Goal: Information Seeking & Learning: Find specific fact

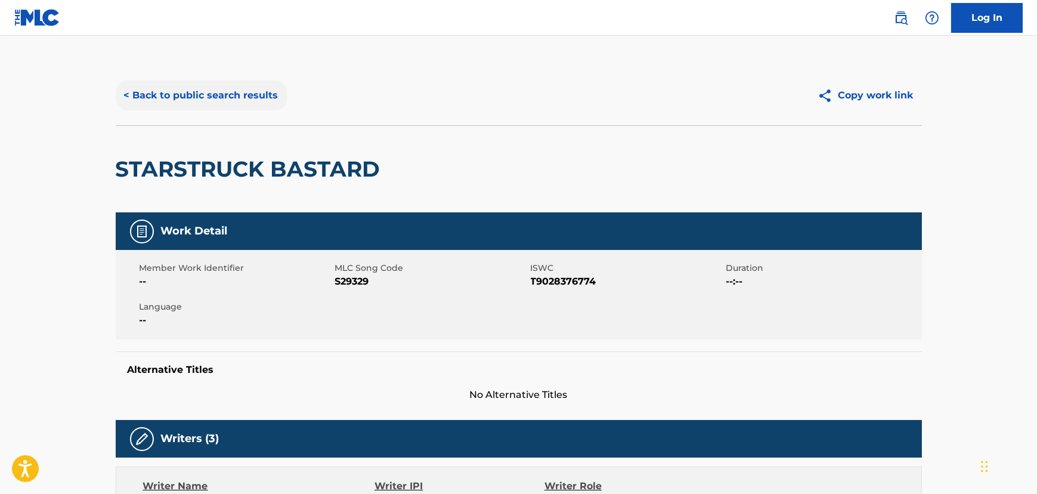
click at [196, 83] on button "< Back to public search results" at bounding box center [201, 95] width 171 height 30
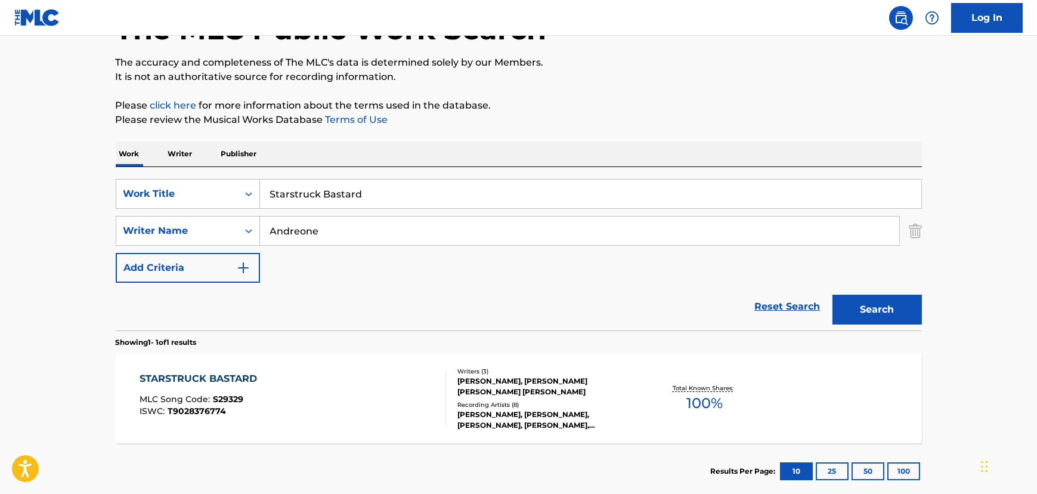
click at [345, 199] on input "Starstruck Bastard" at bounding box center [590, 193] width 661 height 29
click at [281, 203] on input "v" at bounding box center [590, 193] width 661 height 29
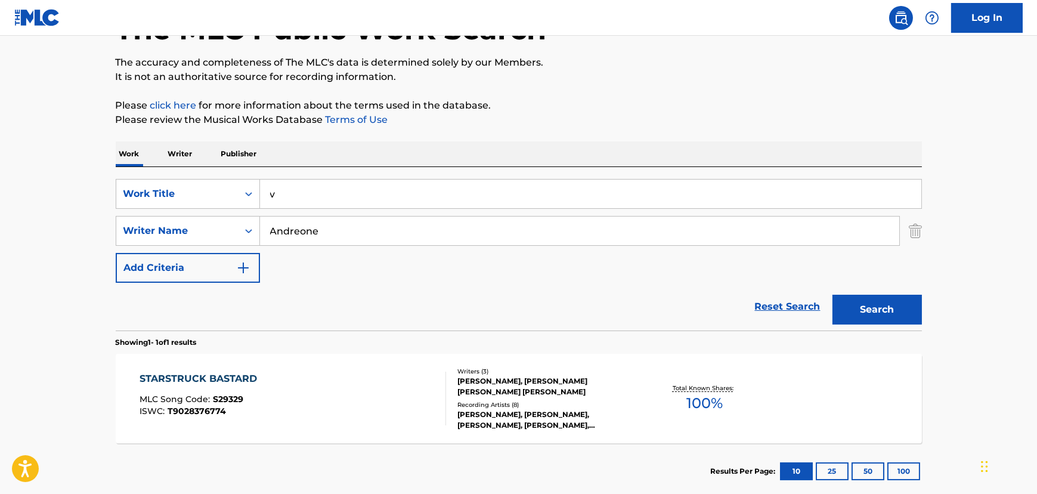
paste input "Come Get Some"
type input "Come Get Some"
click at [287, 246] on div "SearchWithCriteria29717d6e-7205-475e-ac09-cca7139c8859 Work Title Come Get Some…" at bounding box center [519, 231] width 806 height 104
click at [285, 235] on input "Andreone" at bounding box center [579, 230] width 639 height 29
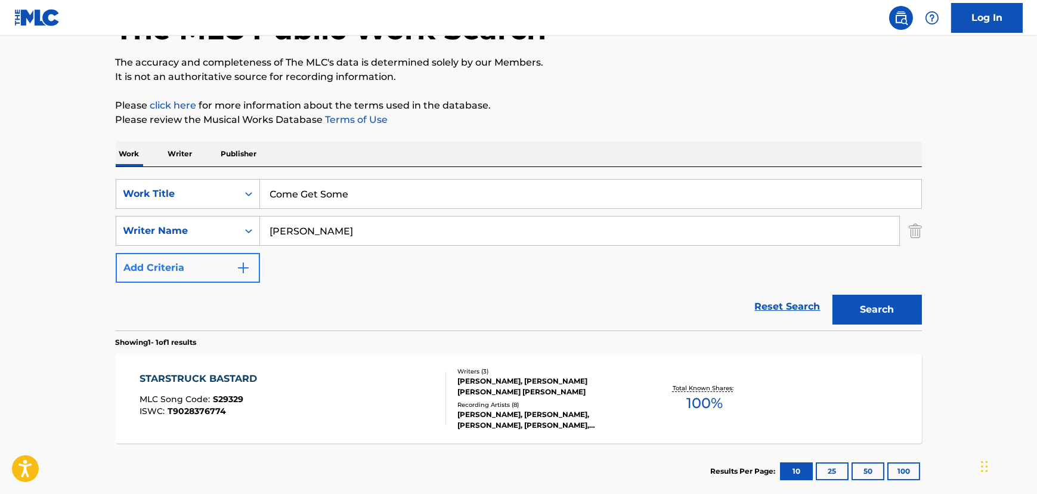
type input "[PERSON_NAME]"
click at [832, 294] on button "Search" at bounding box center [876, 309] width 89 height 30
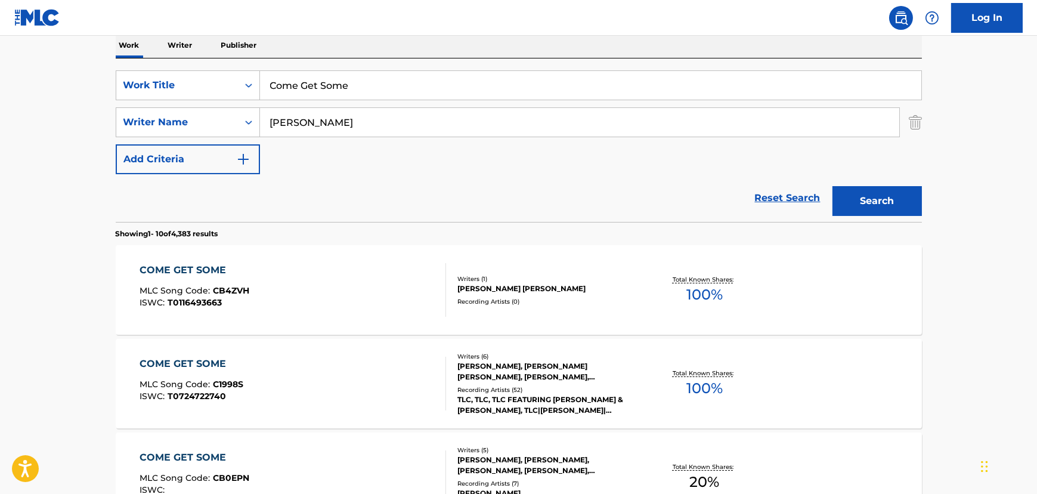
click at [321, 385] on div "COME GET SOME MLC Song Code : C1998S ISWC : T0724722740" at bounding box center [292, 383] width 306 height 54
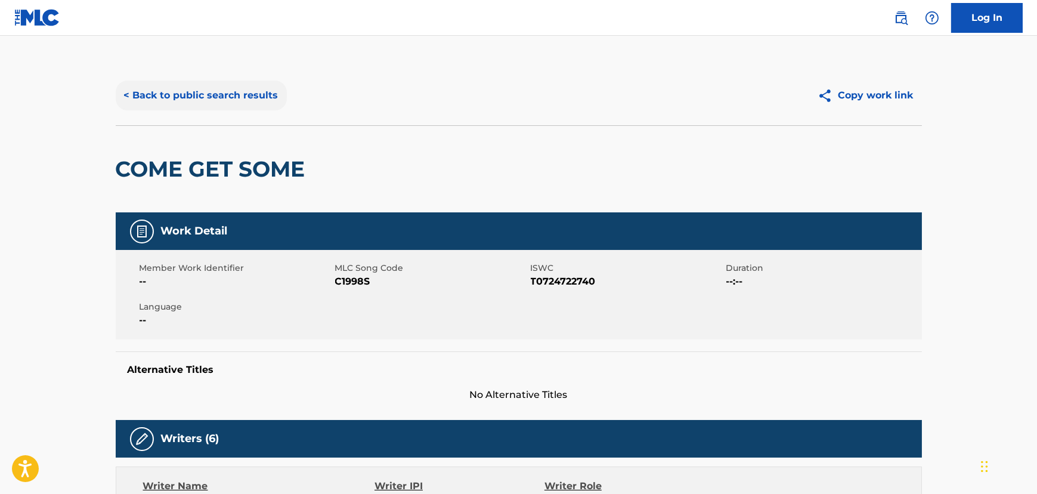
click at [227, 107] on button "< Back to public search results" at bounding box center [201, 95] width 171 height 30
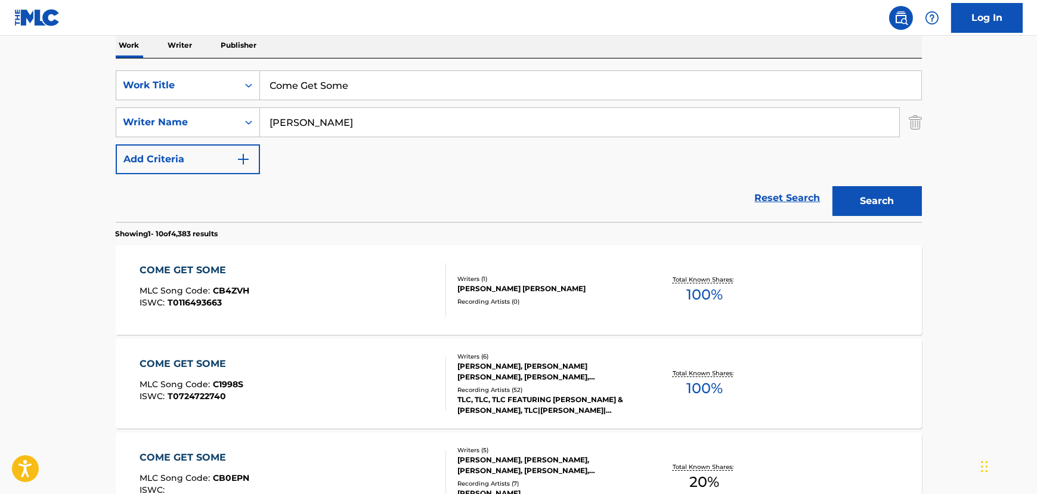
click at [345, 75] on input "Come Get Some" at bounding box center [590, 85] width 661 height 29
paste input "Starstruck Bastard"
type input "Starstruck Bastard"
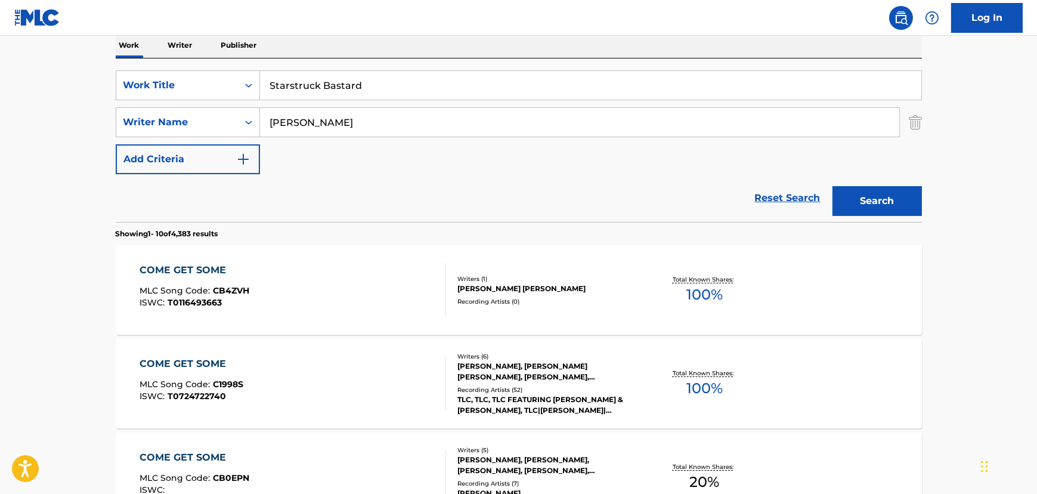
click at [278, 125] on input "[PERSON_NAME]" at bounding box center [579, 122] width 639 height 29
click at [278, 123] on input "[PERSON_NAME]" at bounding box center [579, 122] width 639 height 29
type input "Andreone"
click at [832, 186] on button "Search" at bounding box center [876, 201] width 89 height 30
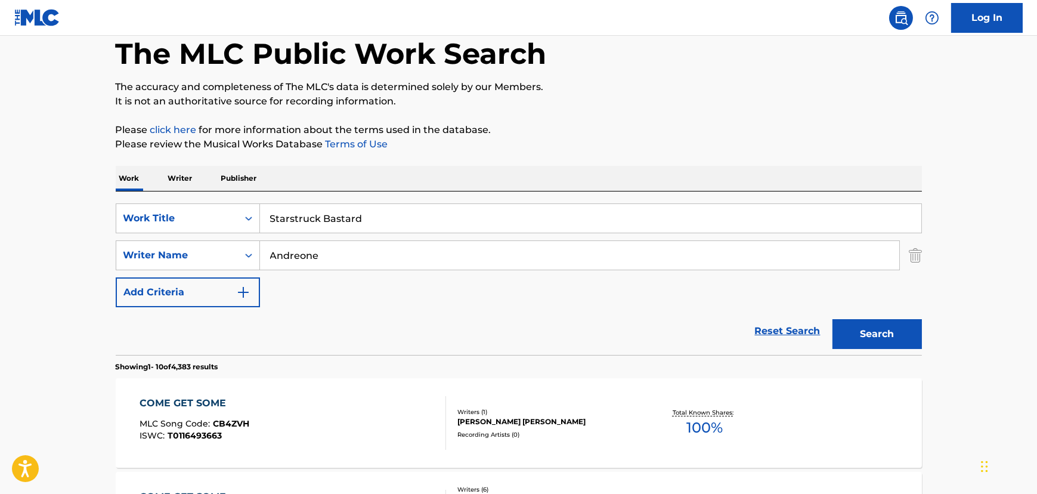
scroll to position [154, 0]
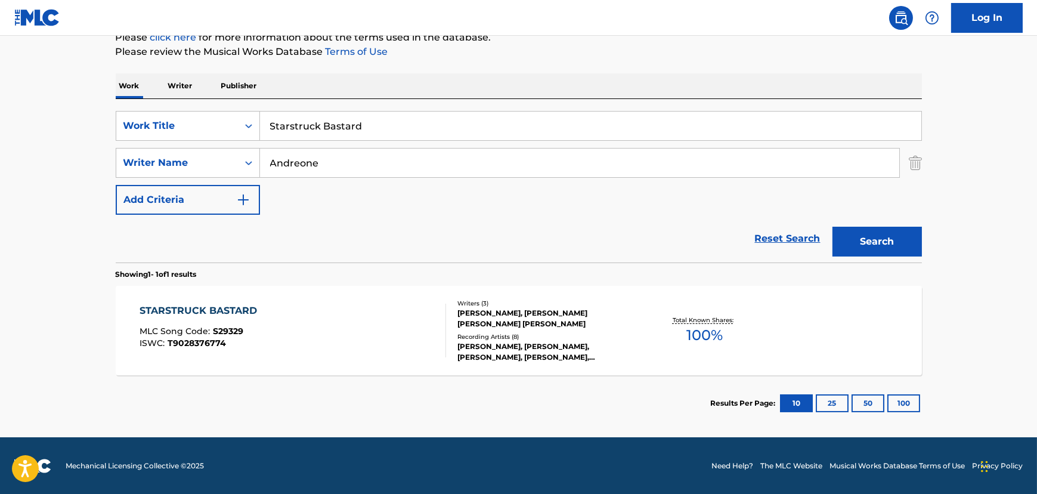
click at [494, 308] on div "[PERSON_NAME], [PERSON_NAME] [PERSON_NAME] [PERSON_NAME]" at bounding box center [547, 318] width 180 height 21
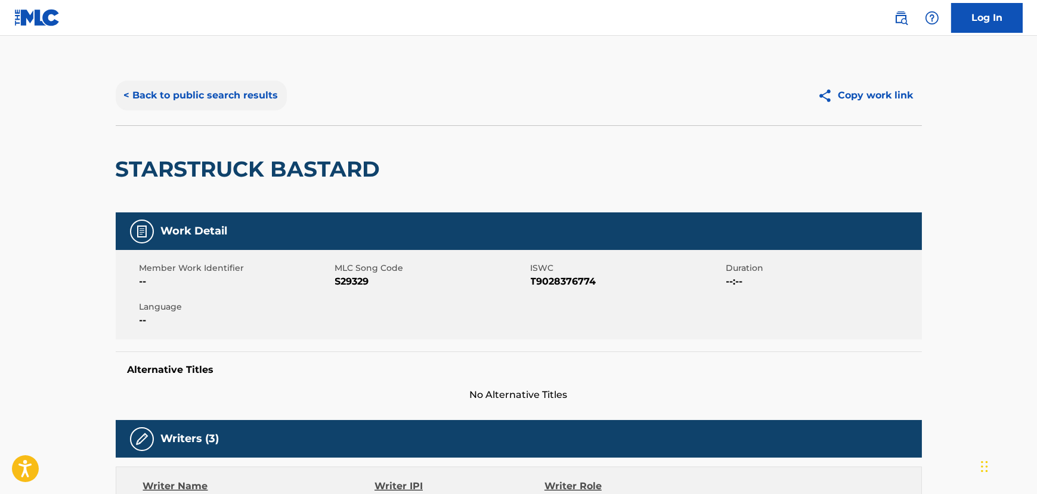
click at [203, 108] on button "< Back to public search results" at bounding box center [201, 95] width 171 height 30
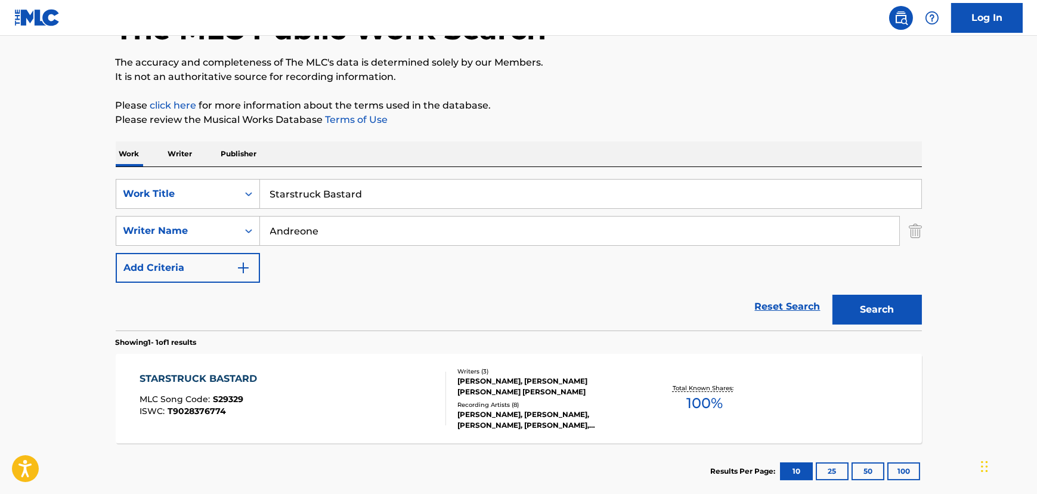
click at [305, 174] on div "SearchWithCriteria29717d6e-7205-475e-ac09-cca7139c8859 Work Title Starstruck Ba…" at bounding box center [519, 248] width 806 height 163
click at [297, 188] on input "Starstruck Bastard" at bounding box center [590, 193] width 661 height 29
type input "Lamentation"
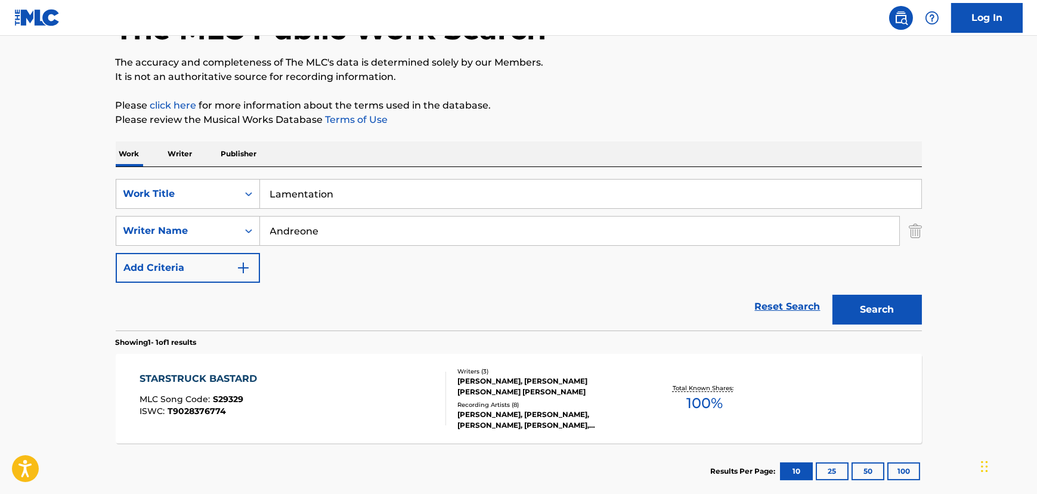
click at [832, 294] on button "Search" at bounding box center [876, 309] width 89 height 30
click at [260, 357] on div "LAMENTATION MLC Song Code : L16349 ISWC : Writers ( 3 ) [PERSON_NAME], [PERSON_…" at bounding box center [519, 397] width 806 height 89
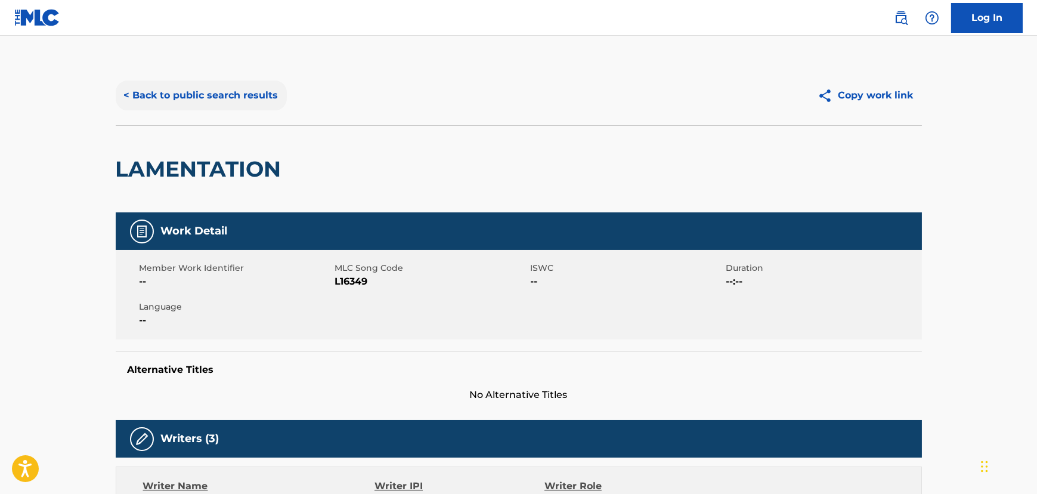
click at [206, 95] on button "< Back to public search results" at bounding box center [201, 95] width 171 height 30
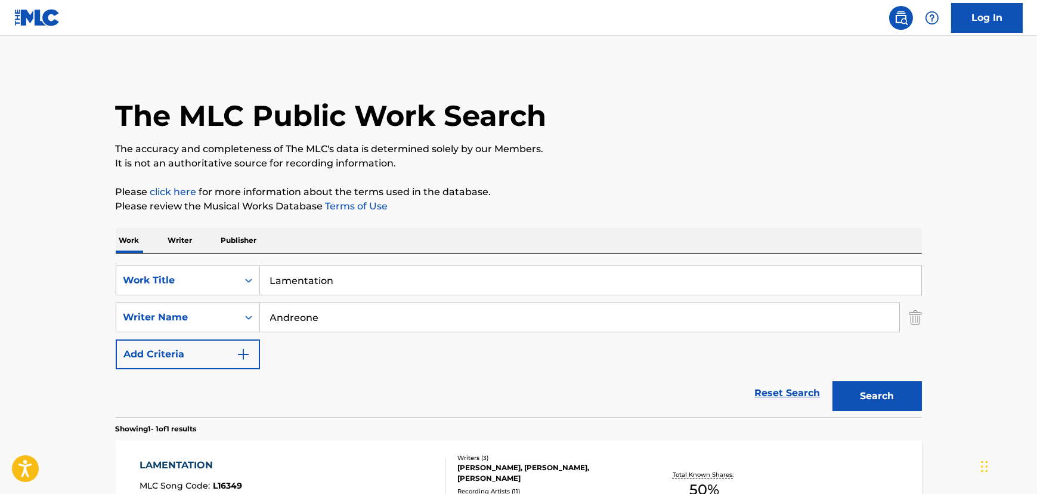
scroll to position [86, 0]
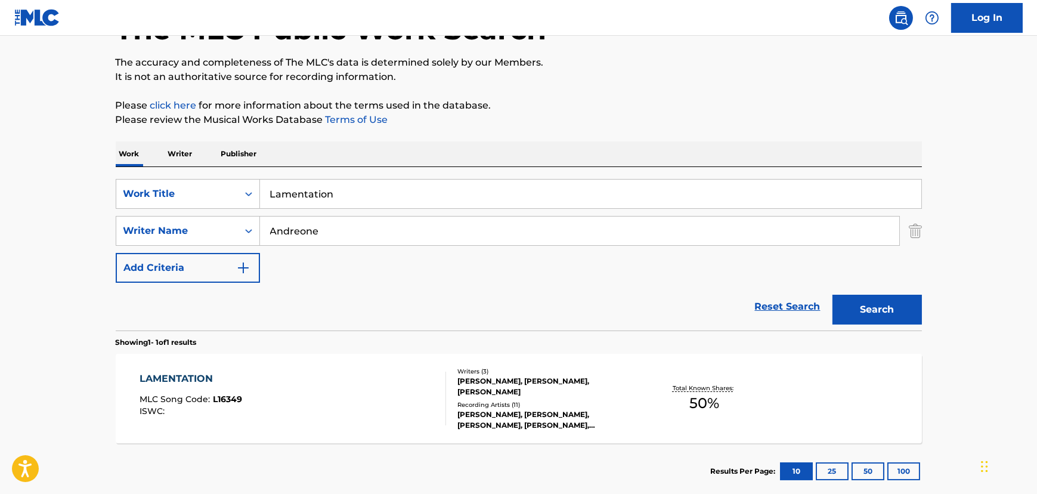
click at [289, 184] on input "Lamentation" at bounding box center [590, 193] width 661 height 29
paste input "Fake"
type input "Fake"
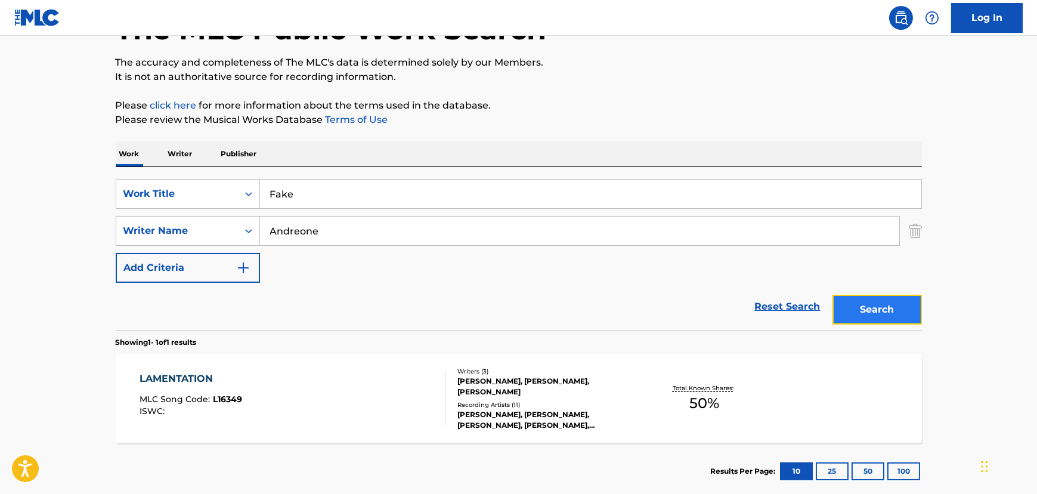
click at [874, 305] on button "Search" at bounding box center [876, 309] width 89 height 30
click at [218, 365] on div "FAKE MLC Song Code : F08868 ISWC : Writers ( 3 ) [PERSON_NAME], [PERSON_NAME] […" at bounding box center [519, 397] width 806 height 89
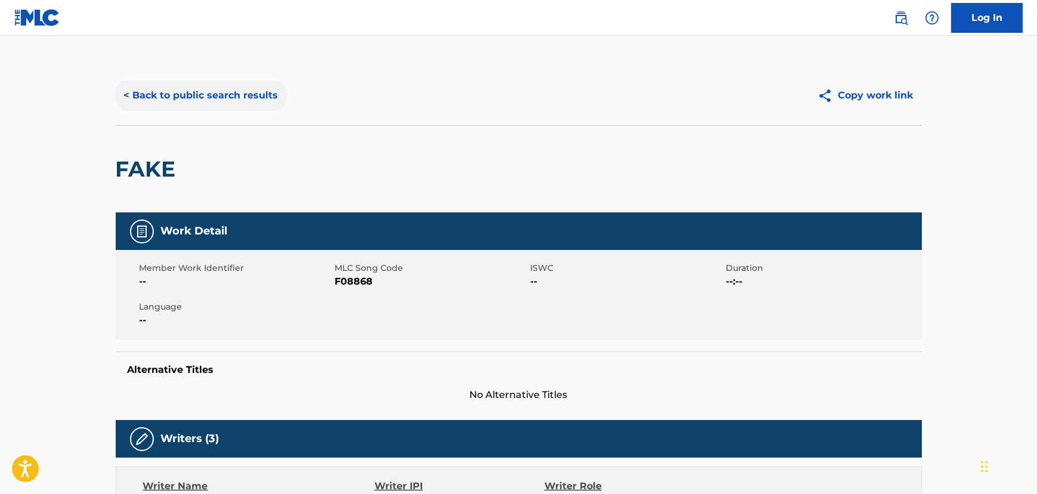
click at [218, 94] on button "< Back to public search results" at bounding box center [201, 95] width 171 height 30
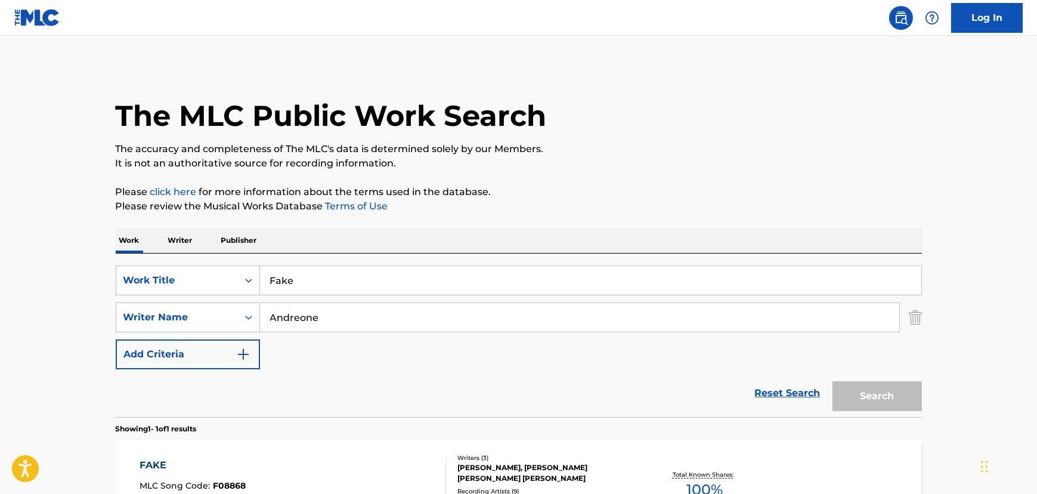
scroll to position [86, 0]
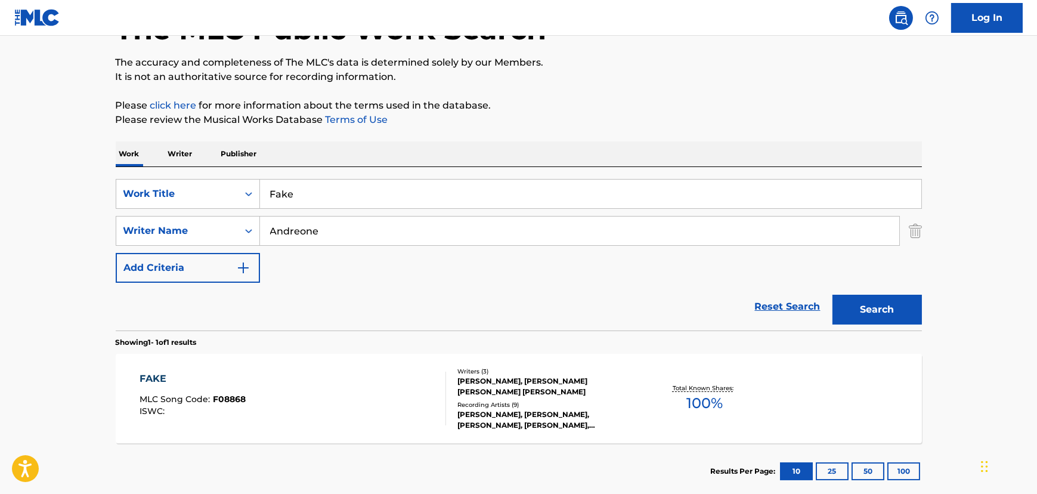
click at [359, 209] on div "SearchWithCriteria29717d6e-7205-475e-ac09-cca7139c8859 Work Title Fake SearchWi…" at bounding box center [519, 231] width 806 height 104
click at [345, 198] on input "Fake" at bounding box center [590, 193] width 661 height 29
paste input "Porn"
type input "Porn"
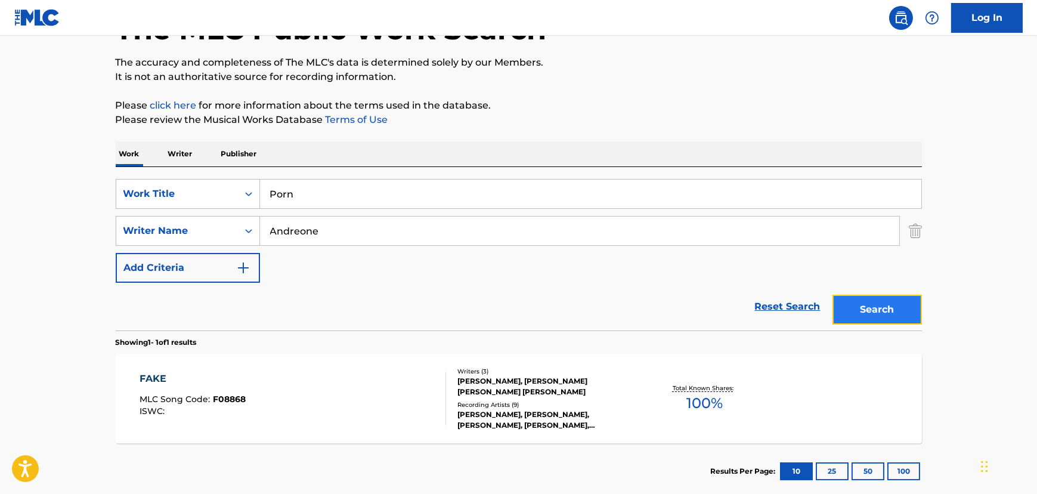
click at [906, 315] on button "Search" at bounding box center [876, 309] width 89 height 30
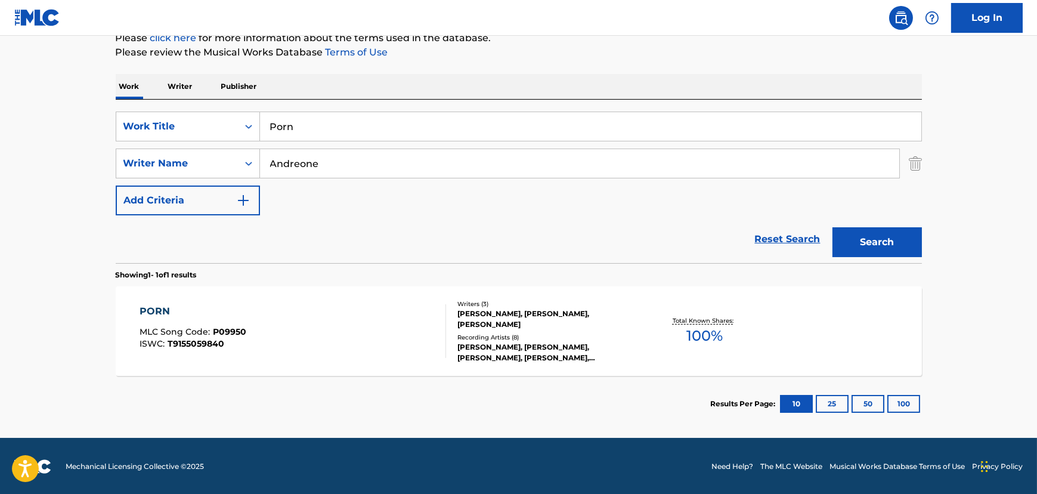
scroll to position [154, 0]
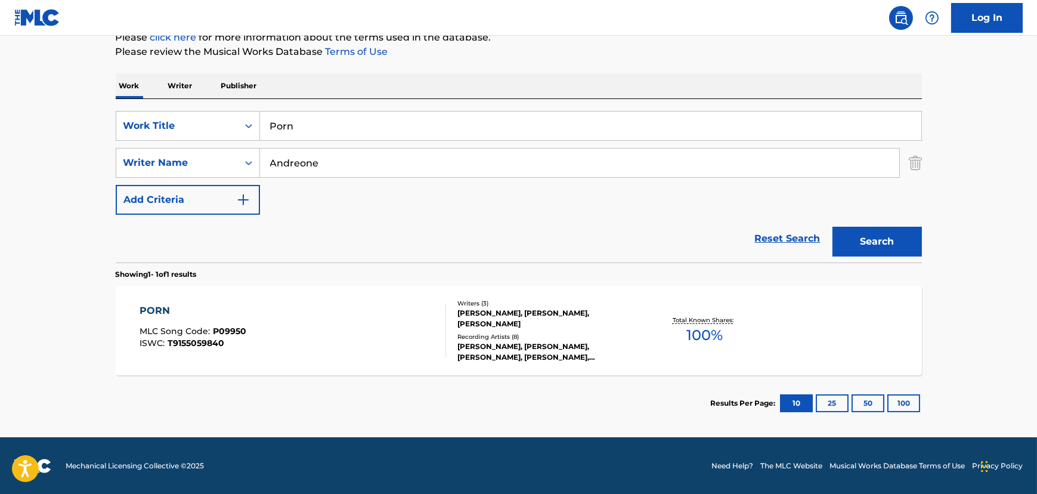
click at [317, 297] on div "PORN MLC Song Code : P09950 ISWC : T9155059840 Writers ( 3 ) [PERSON_NAME], [PE…" at bounding box center [519, 330] width 806 height 89
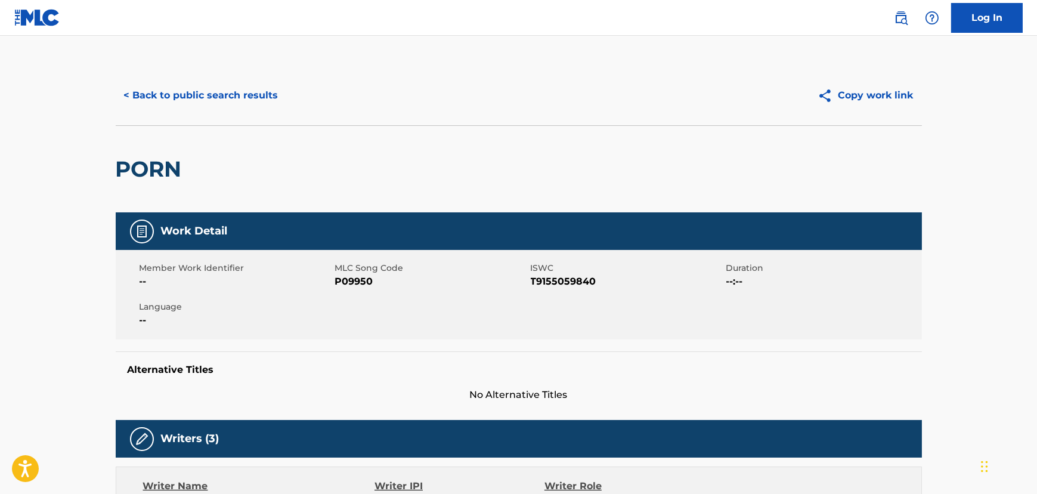
click at [172, 105] on button "< Back to public search results" at bounding box center [201, 95] width 171 height 30
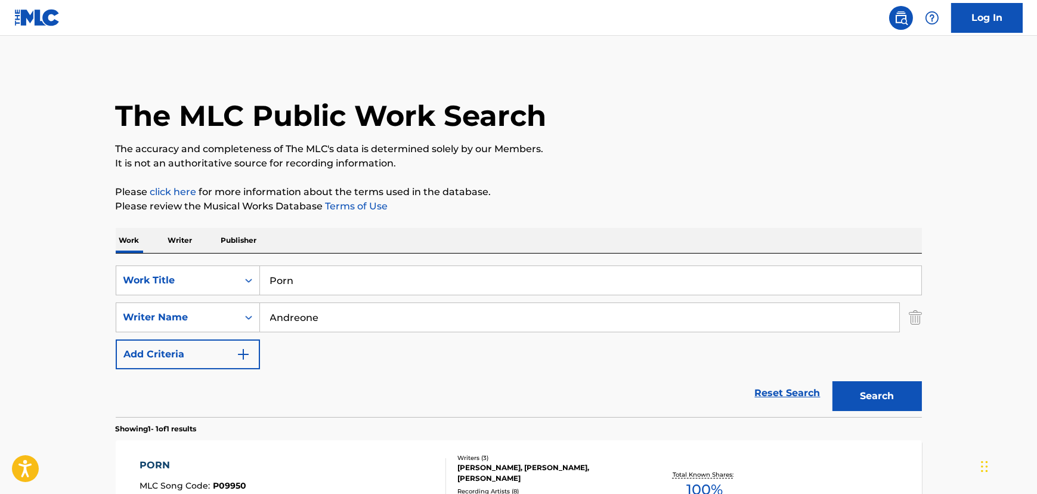
scroll to position [86, 0]
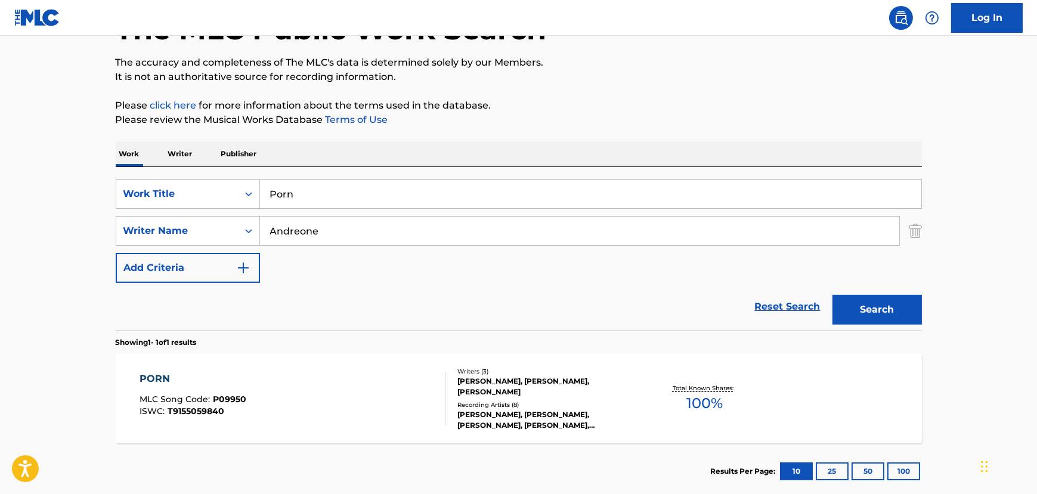
click at [306, 188] on input "Porn" at bounding box center [590, 193] width 661 height 29
click at [305, 188] on input "Porn" at bounding box center [590, 193] width 661 height 29
paste input "rivate Affair"
type input "Private Affair"
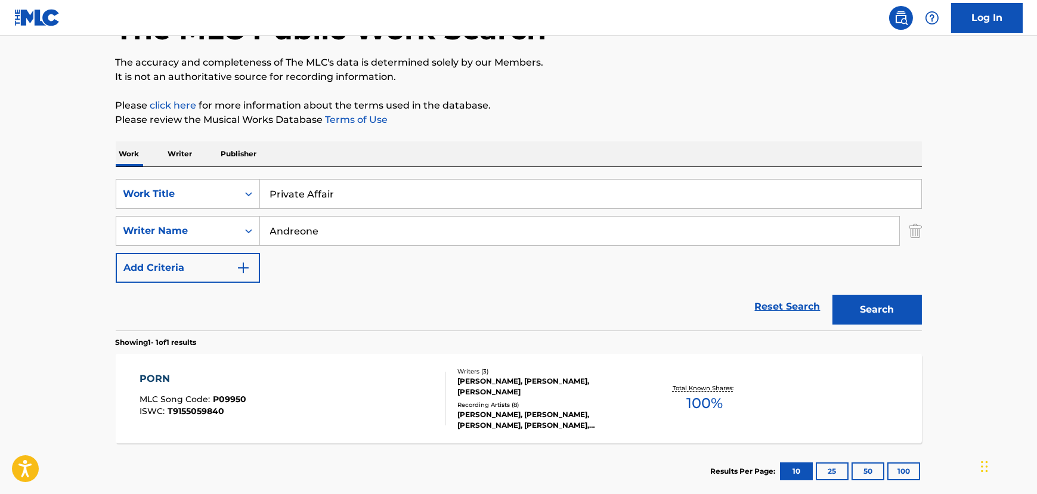
click at [868, 327] on div "Search" at bounding box center [873, 307] width 95 height 48
click at [866, 310] on button "Search" at bounding box center [876, 309] width 89 height 30
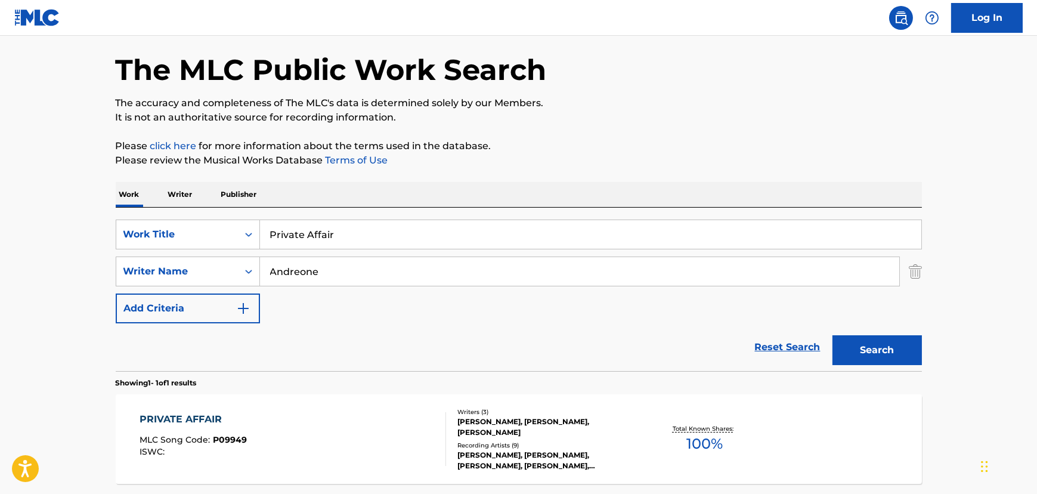
scroll to position [154, 0]
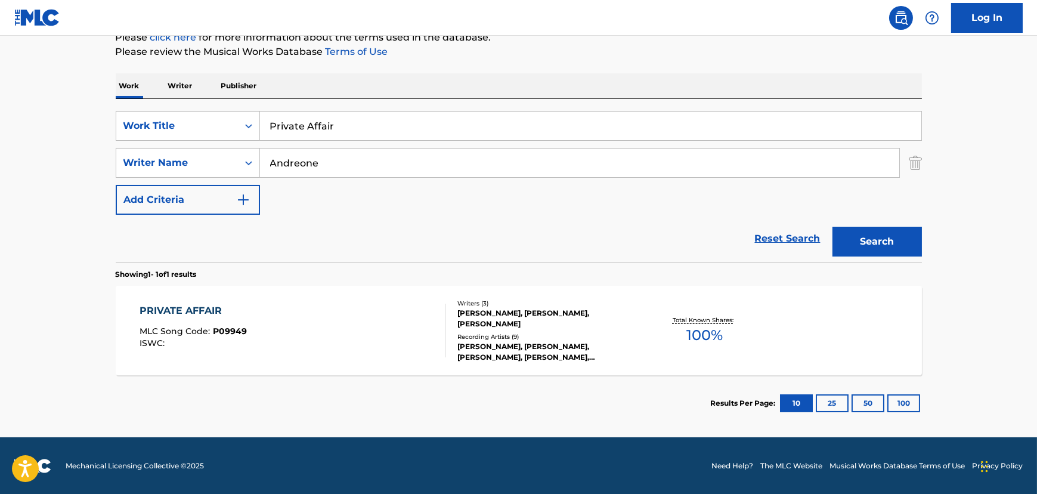
click at [334, 343] on div "PRIVATE AFFAIR MLC Song Code : P09949 ISWC :" at bounding box center [292, 330] width 306 height 54
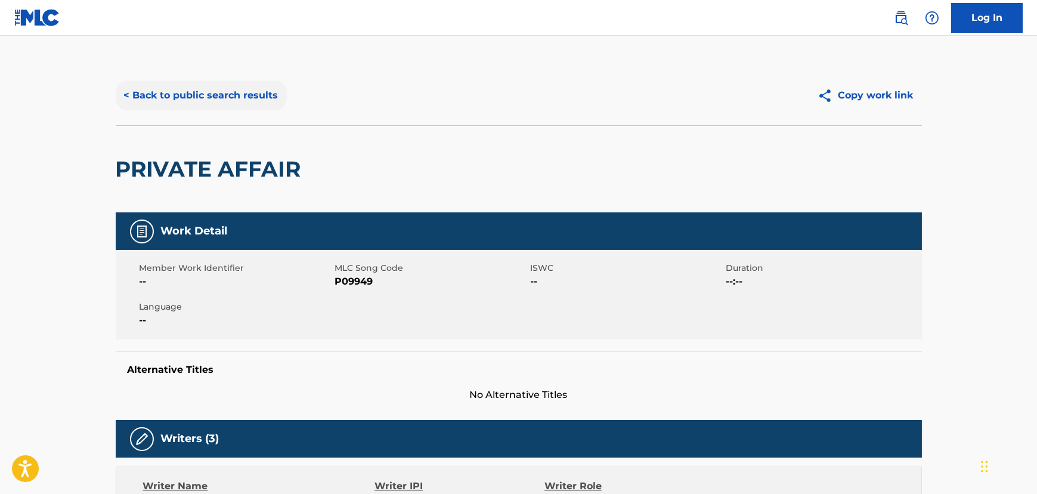
click at [219, 103] on button "< Back to public search results" at bounding box center [201, 95] width 171 height 30
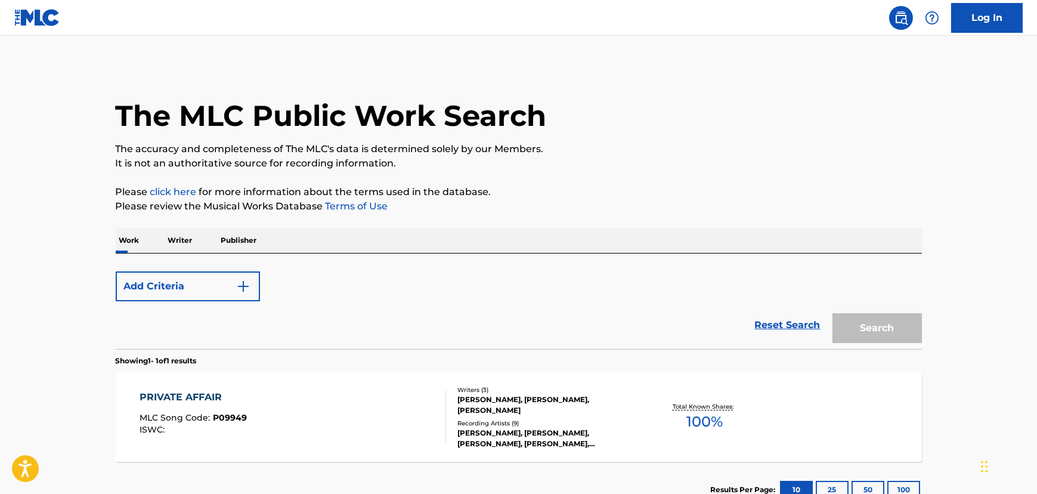
scroll to position [86, 0]
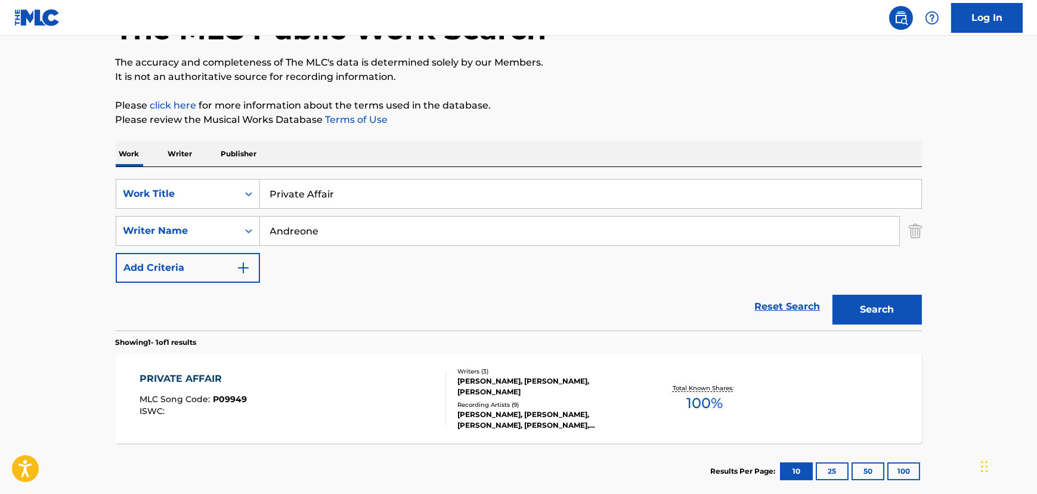
click at [334, 193] on input "Private Affair" at bounding box center [590, 193] width 661 height 29
paste input "Tighten It Up"
type input "Tighten It Up"
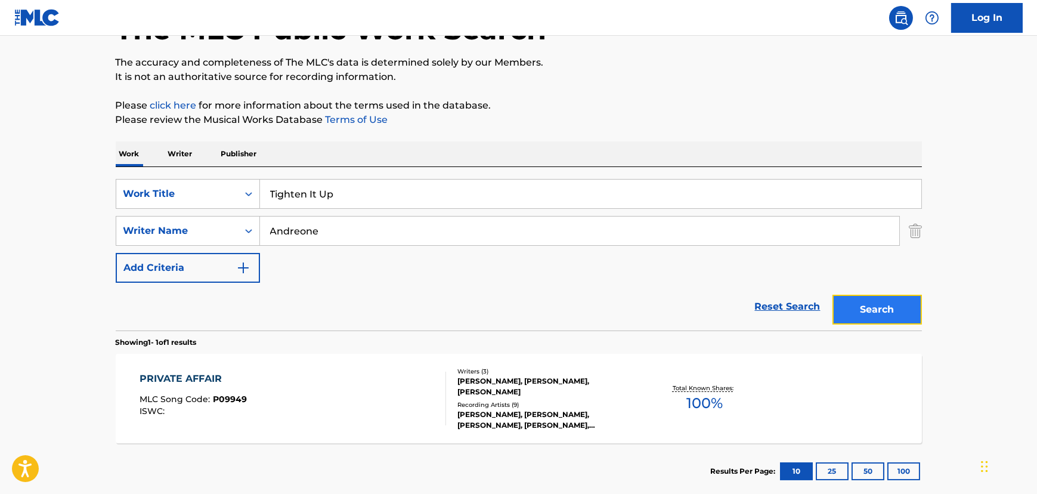
click at [873, 308] on button "Search" at bounding box center [876, 309] width 89 height 30
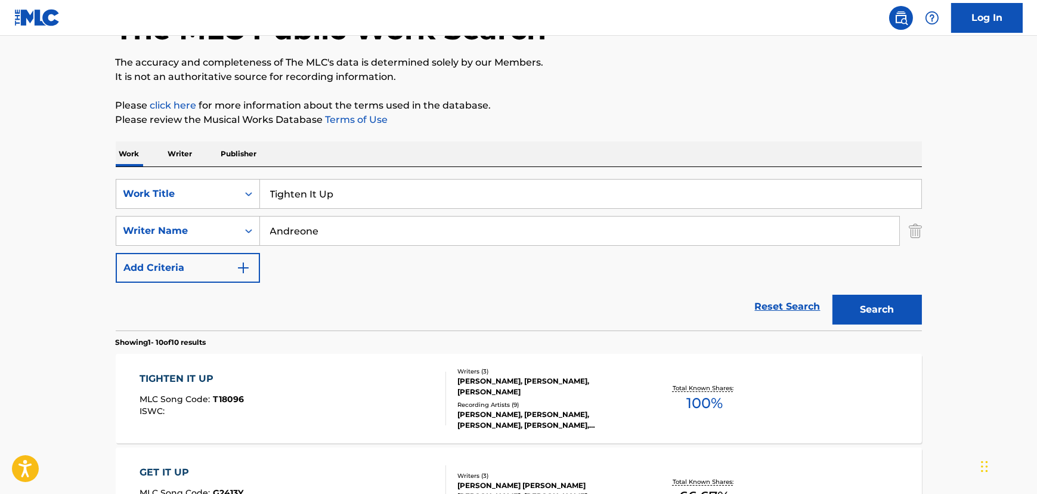
click at [291, 384] on div "TIGHTEN IT UP MLC Song Code : T18096 ISWC :" at bounding box center [292, 398] width 306 height 54
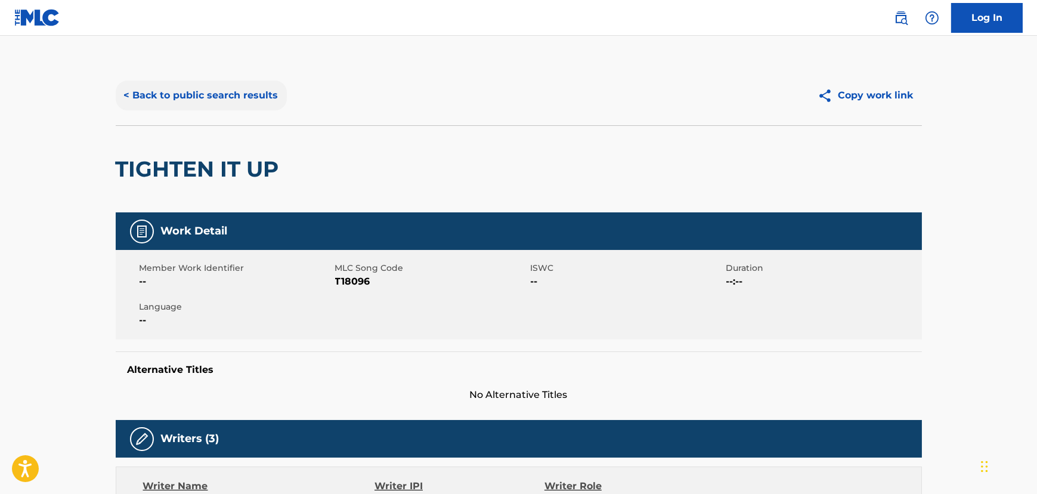
click at [230, 104] on button "< Back to public search results" at bounding box center [201, 95] width 171 height 30
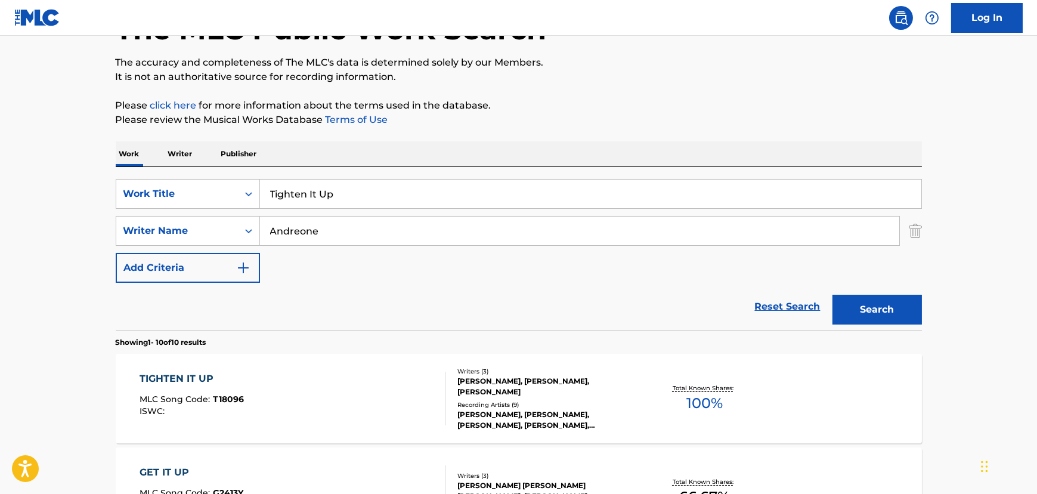
click at [310, 179] on input "Tighten It Up" at bounding box center [590, 193] width 661 height 29
paste input "Inconceivable"
type input "Inconceivable"
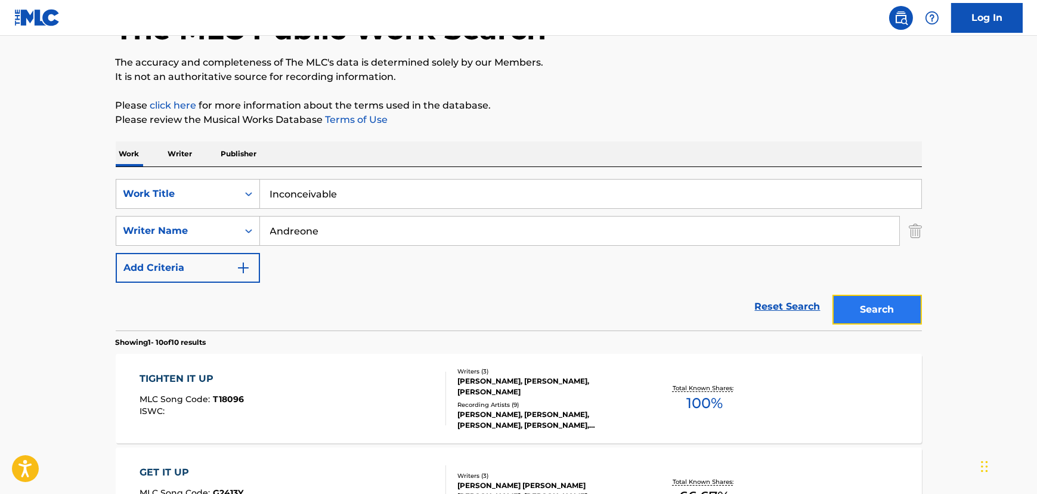
click at [912, 321] on button "Search" at bounding box center [876, 309] width 89 height 30
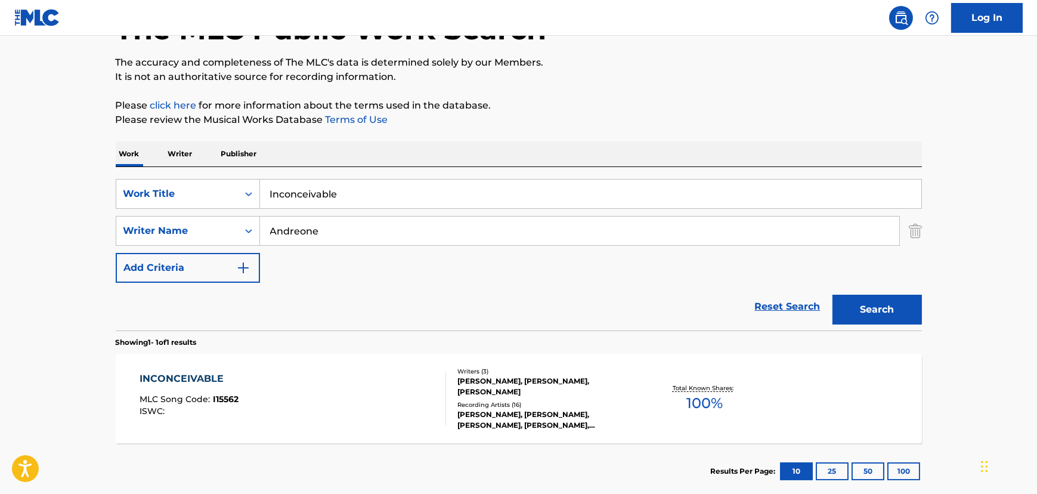
click at [297, 388] on div "INCONCEIVABLE MLC Song Code : I15562 ISWC :" at bounding box center [292, 398] width 306 height 54
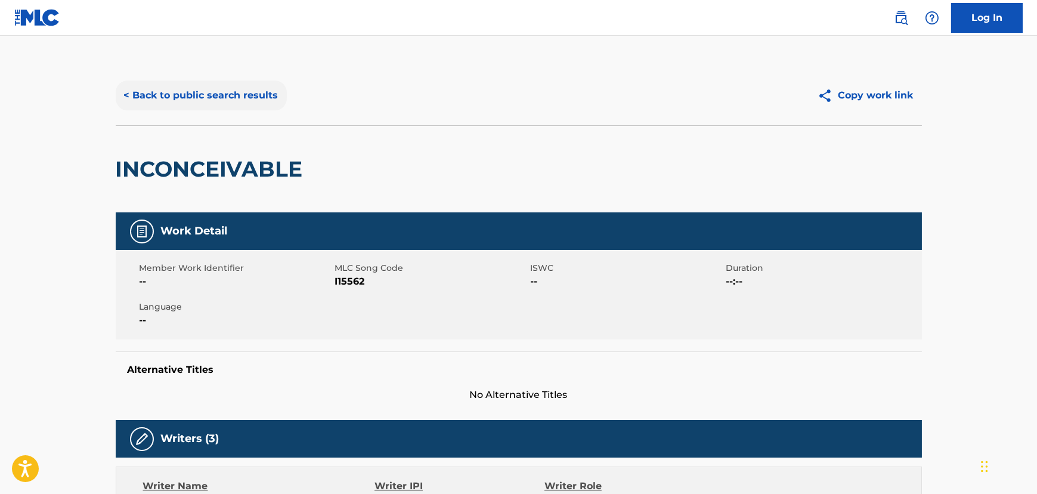
click at [240, 99] on button "< Back to public search results" at bounding box center [201, 95] width 171 height 30
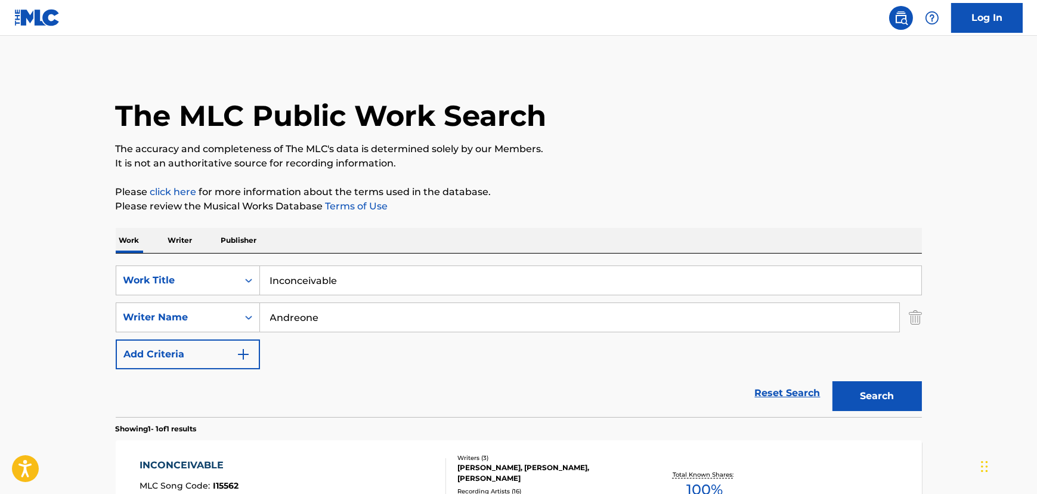
scroll to position [86, 0]
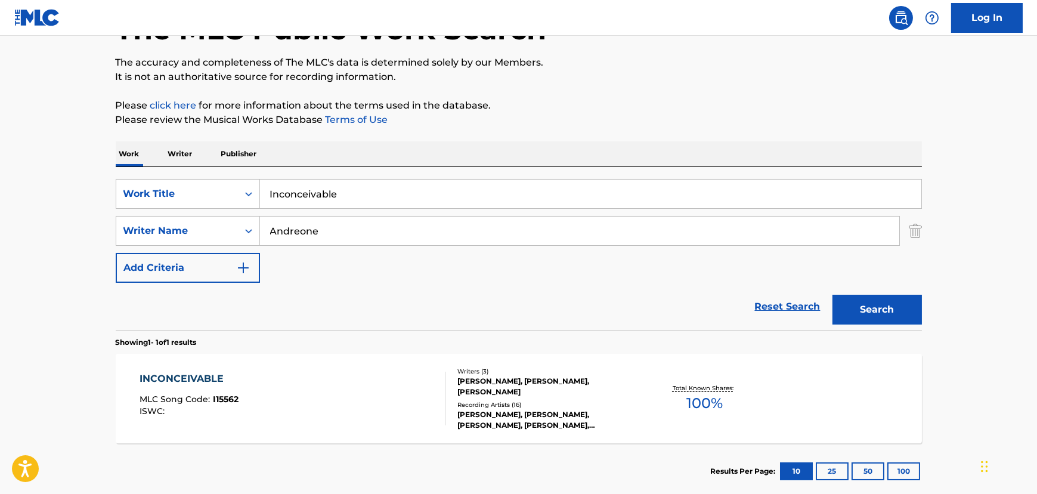
click at [364, 197] on input "Inconceivable" at bounding box center [590, 193] width 661 height 29
paste input "You Don't Exist"
type input "You Don't Exist"
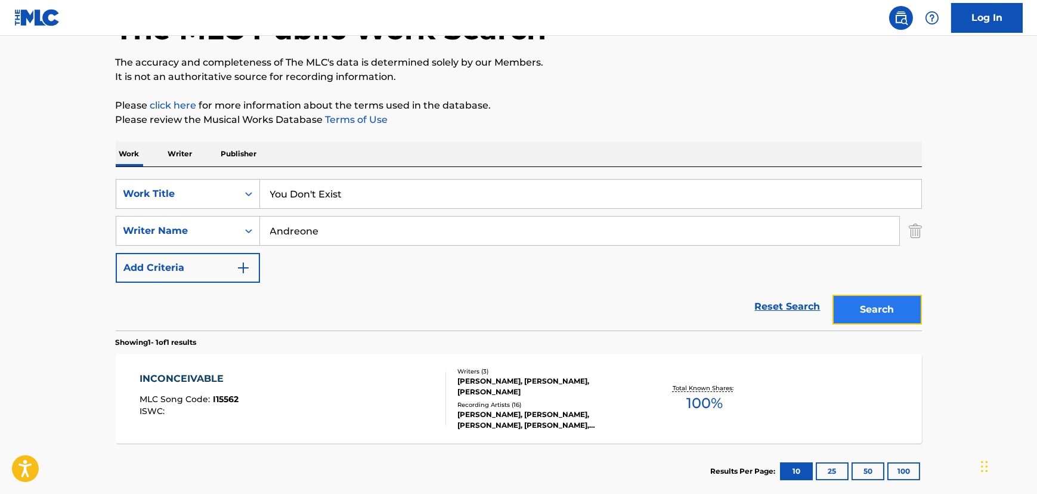
click at [846, 297] on button "Search" at bounding box center [876, 309] width 89 height 30
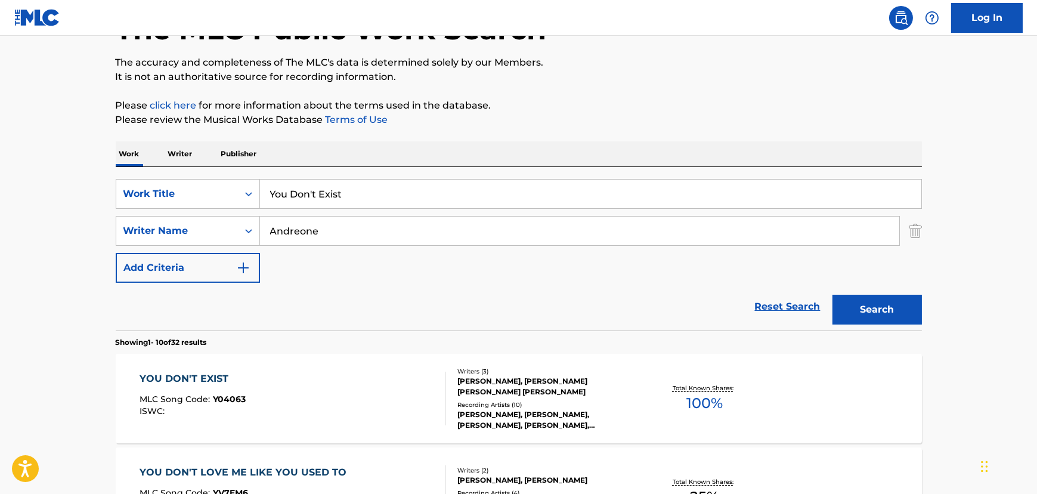
click at [366, 404] on div "YOU DON'T EXIST MLC Song Code : Y04063 ISWC :" at bounding box center [292, 398] width 306 height 54
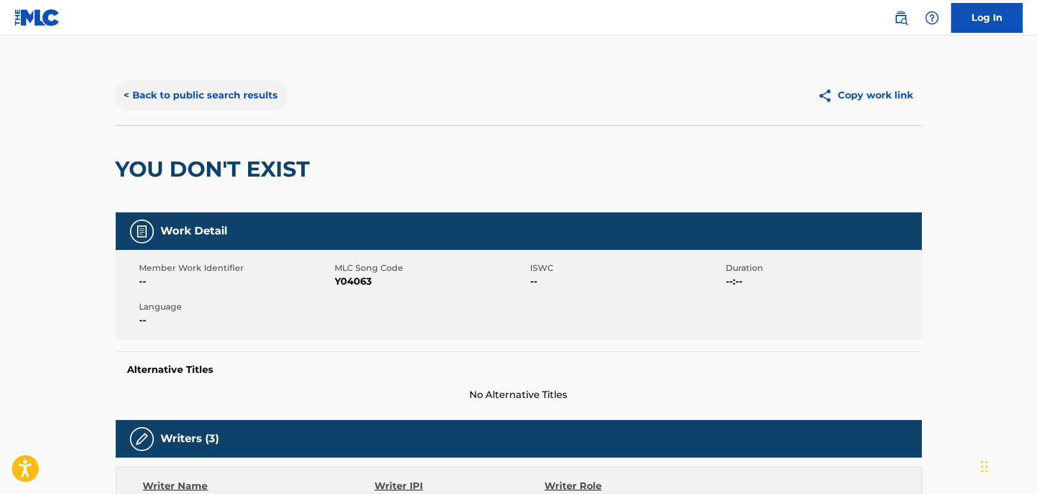
click at [227, 92] on button "< Back to public search results" at bounding box center [201, 95] width 171 height 30
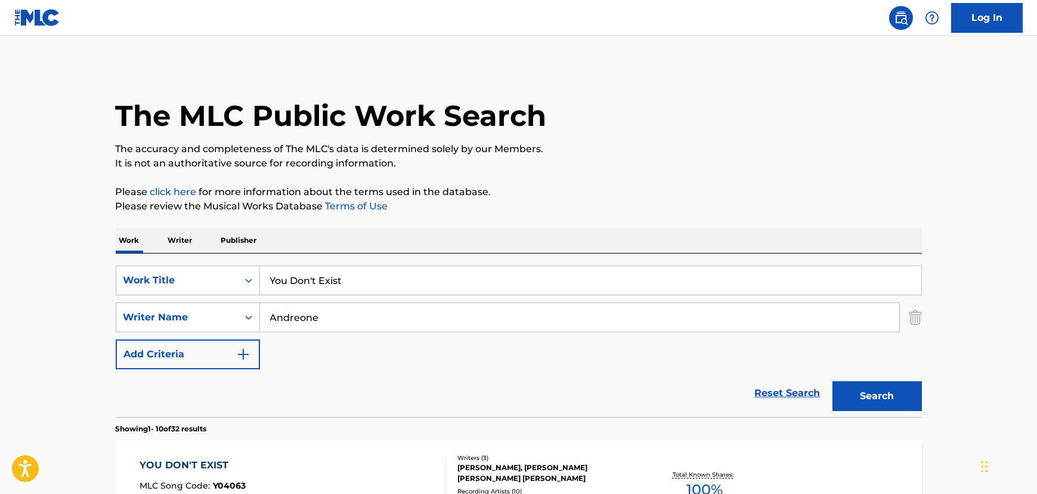
scroll to position [86, 0]
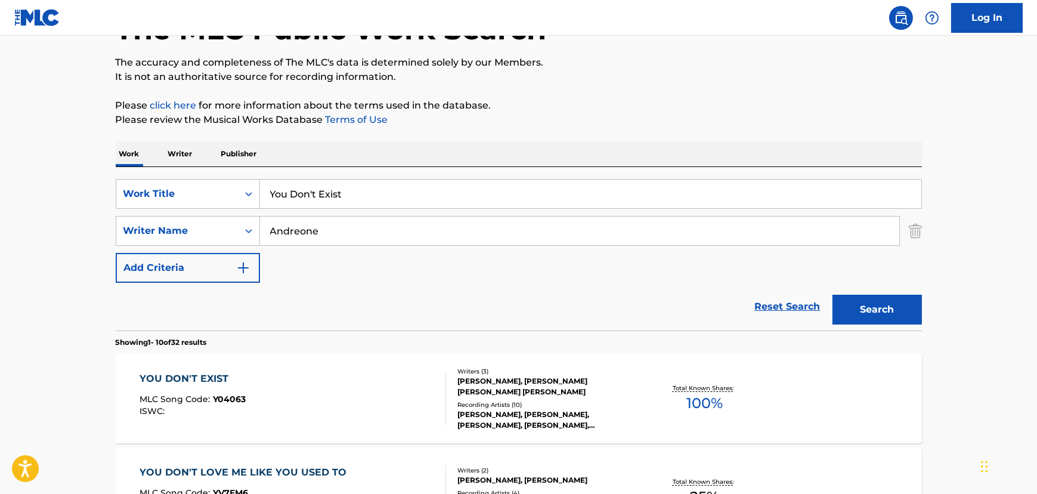
click at [296, 203] on input "You Don't Exist" at bounding box center [590, 193] width 661 height 29
paste input "Lamentation"
type input "Lamentation"
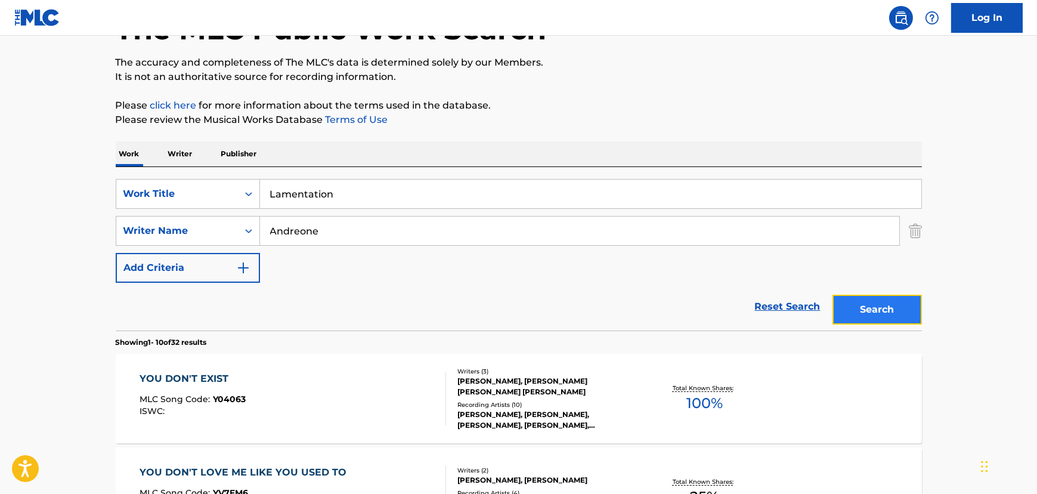
click at [870, 316] on button "Search" at bounding box center [876, 309] width 89 height 30
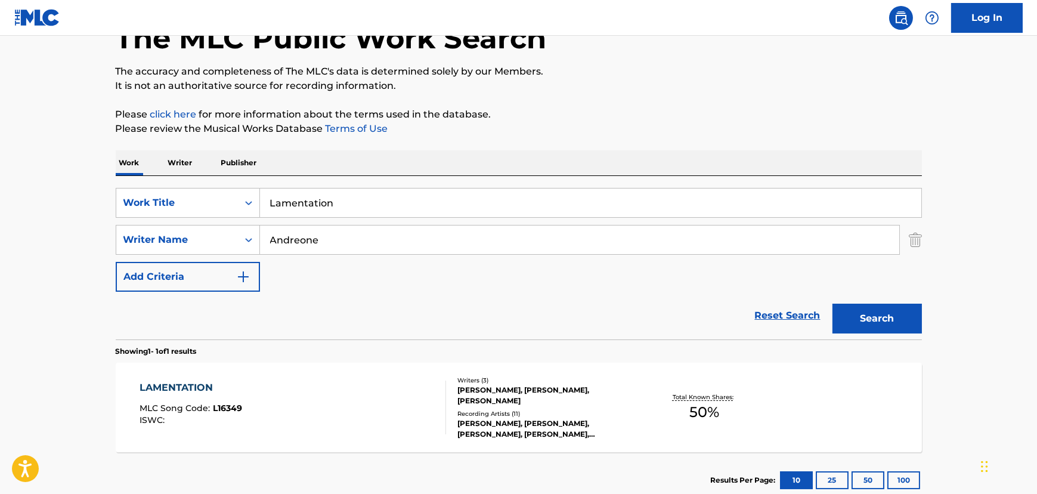
scroll to position [154, 0]
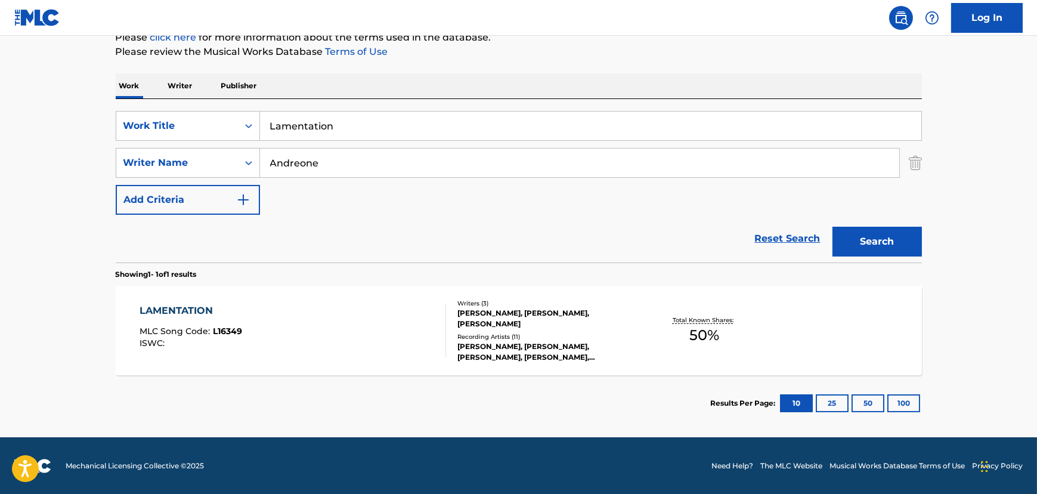
click at [258, 317] on div "LAMENTATION MLC Song Code : L16349 ISWC :" at bounding box center [292, 330] width 306 height 54
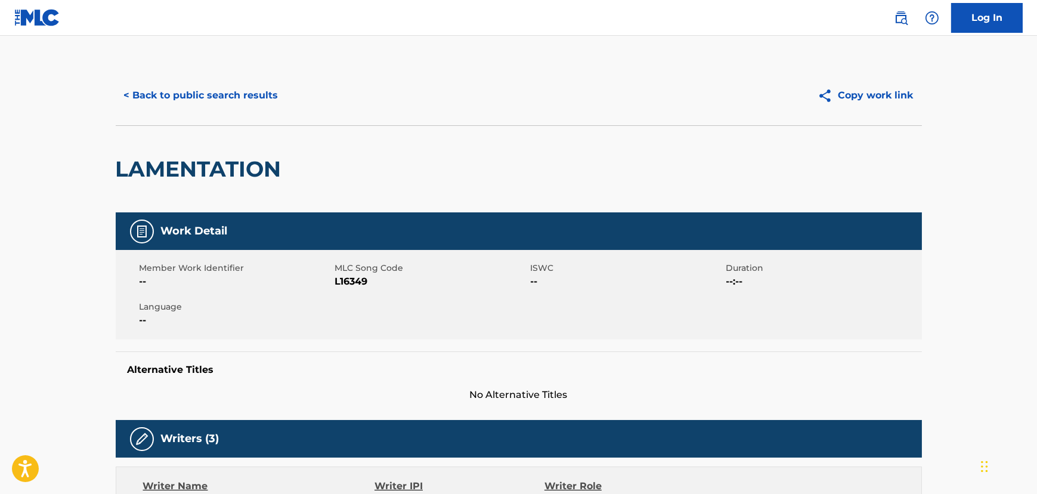
click at [344, 283] on span "L16349" at bounding box center [431, 281] width 193 height 14
copy span "L16349"
click at [147, 101] on button "< Back to public search results" at bounding box center [201, 95] width 171 height 30
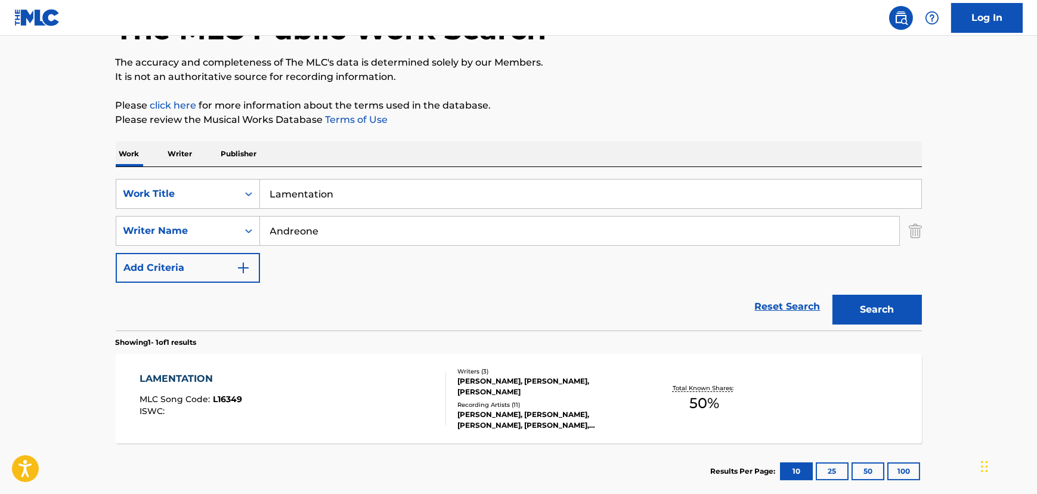
click at [297, 200] on input "Lamentation" at bounding box center [590, 193] width 661 height 29
drag, startPoint x: 297, startPoint y: 200, endPoint x: 268, endPoint y: 201, distance: 29.9
click at [297, 201] on input "Lamentation" at bounding box center [590, 193] width 661 height 29
type input "Pretty Freak"
click at [832, 294] on button "Search" at bounding box center [876, 309] width 89 height 30
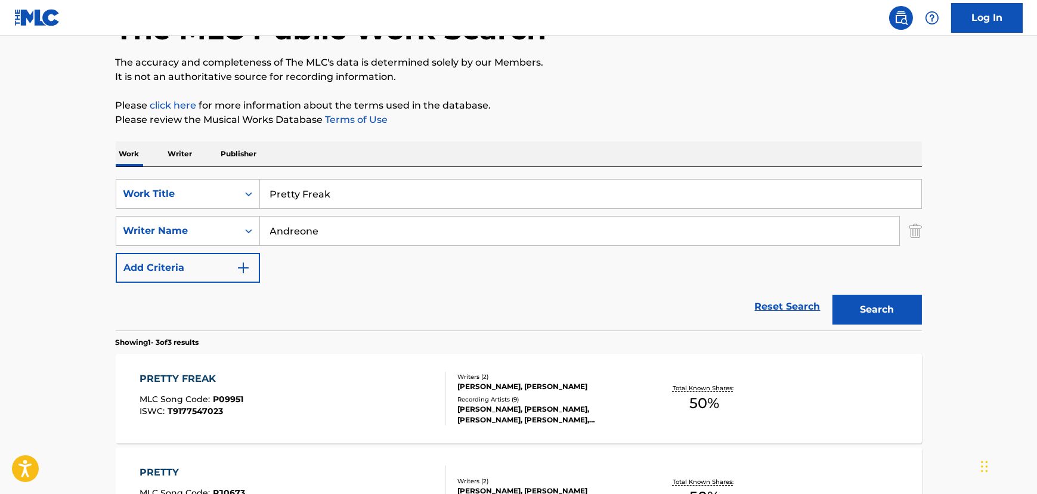
click at [336, 424] on div "PRETTY FREAK MLC Song Code : P09951 ISWC : T9177547023" at bounding box center [292, 398] width 306 height 54
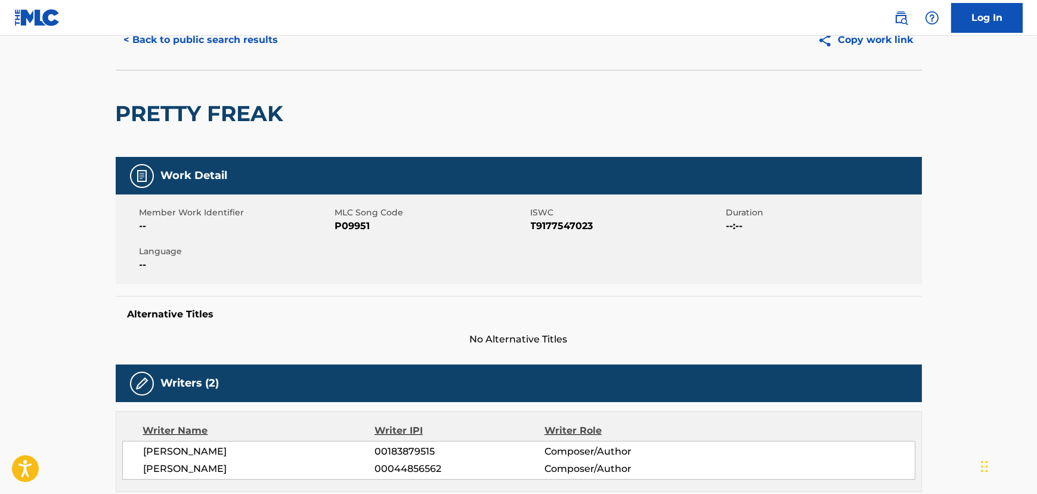
scroll to position [162, 0]
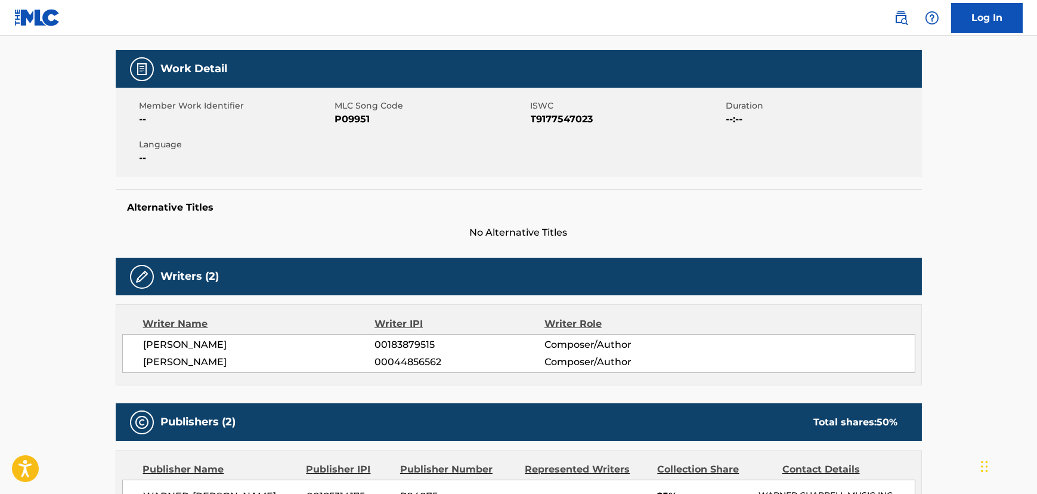
click at [352, 113] on span "P09951" at bounding box center [431, 119] width 193 height 14
copy span "P09951"
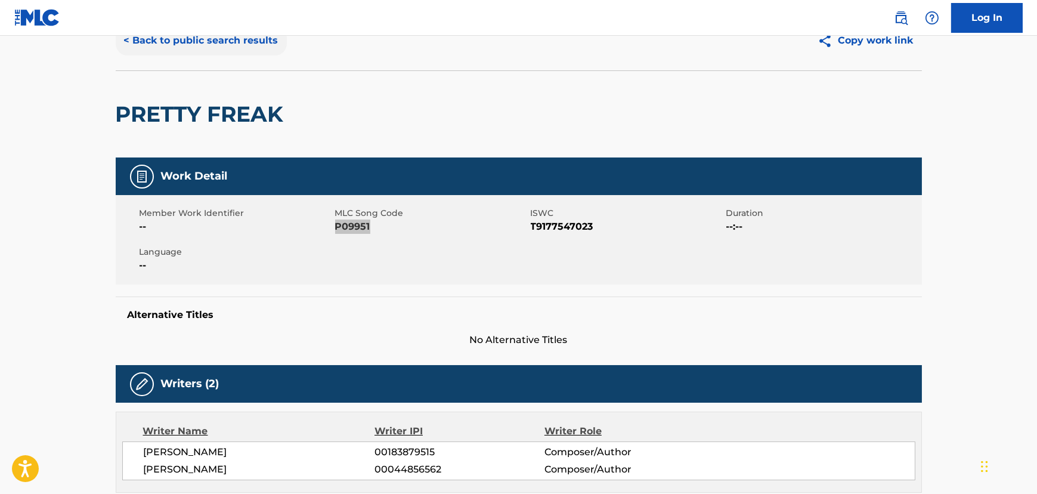
scroll to position [0, 0]
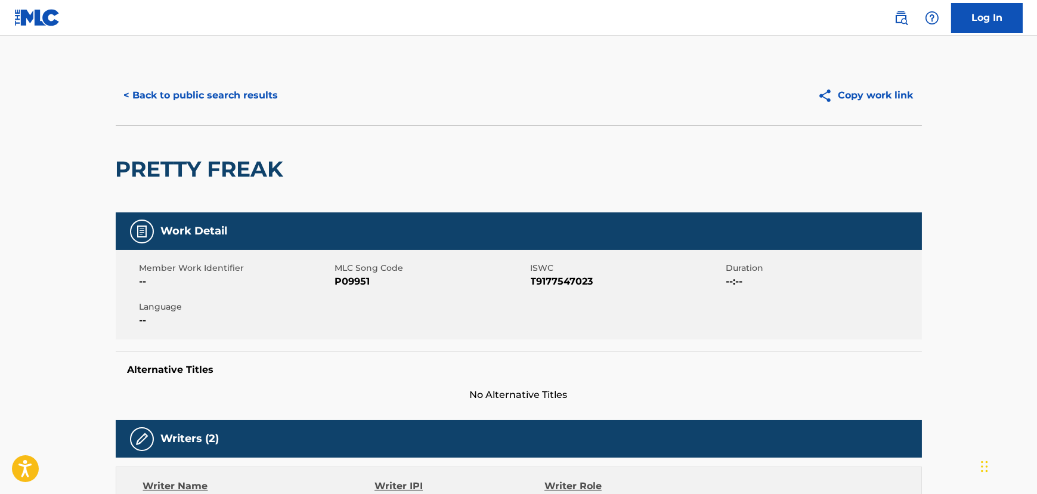
drag, startPoint x: 144, startPoint y: 111, endPoint x: 151, endPoint y: 111, distance: 7.7
click at [144, 111] on div "< Back to public search results Copy work link" at bounding box center [519, 96] width 806 height 60
click at [165, 106] on button "< Back to public search results" at bounding box center [201, 95] width 171 height 30
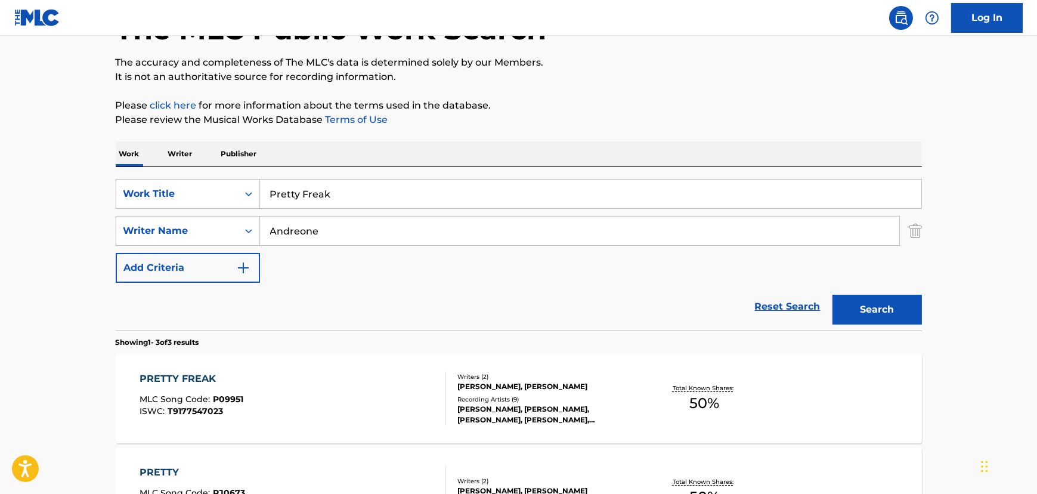
click at [325, 193] on input "Pretty Freak" at bounding box center [590, 193] width 661 height 29
paste input "Swallow Me"
click at [303, 197] on input "Pretty Swallow Me" at bounding box center [590, 193] width 661 height 29
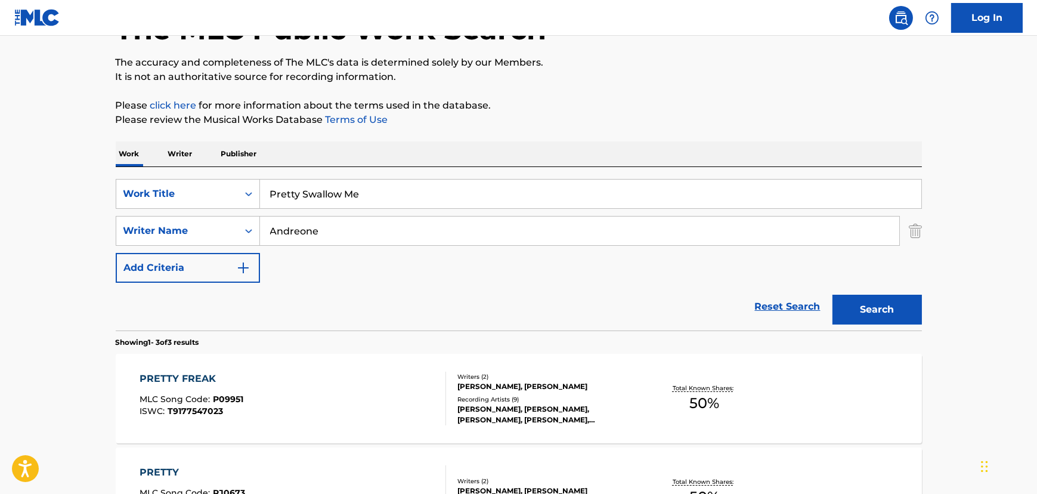
click at [303, 197] on input "Pretty Swallow Me" at bounding box center [590, 193] width 661 height 29
paste input "Search Form"
type input "Swallow Me"
click at [876, 315] on button "Search" at bounding box center [876, 309] width 89 height 30
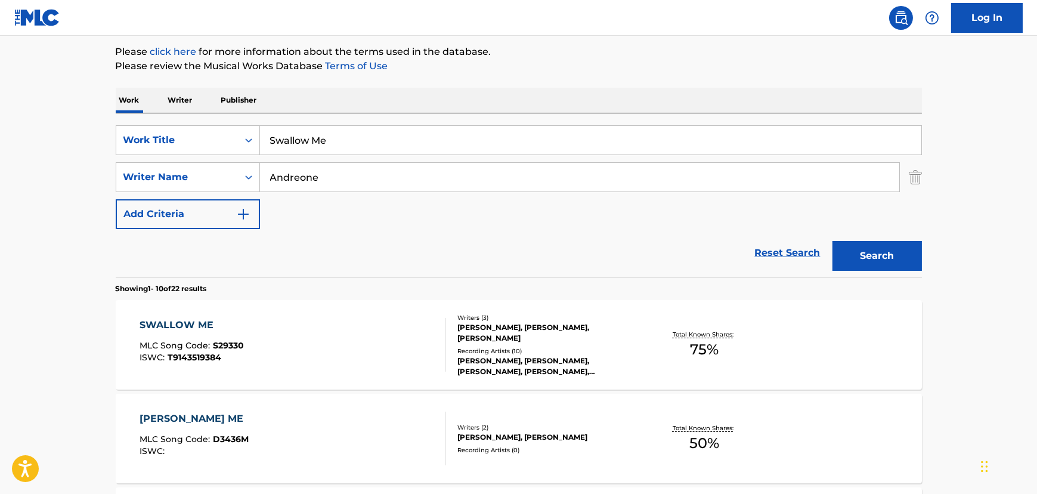
scroll to position [141, 0]
click at [387, 346] on div "SWALLOW ME MLC Song Code : S29330 ISWC : T9143519384" at bounding box center [292, 344] width 306 height 54
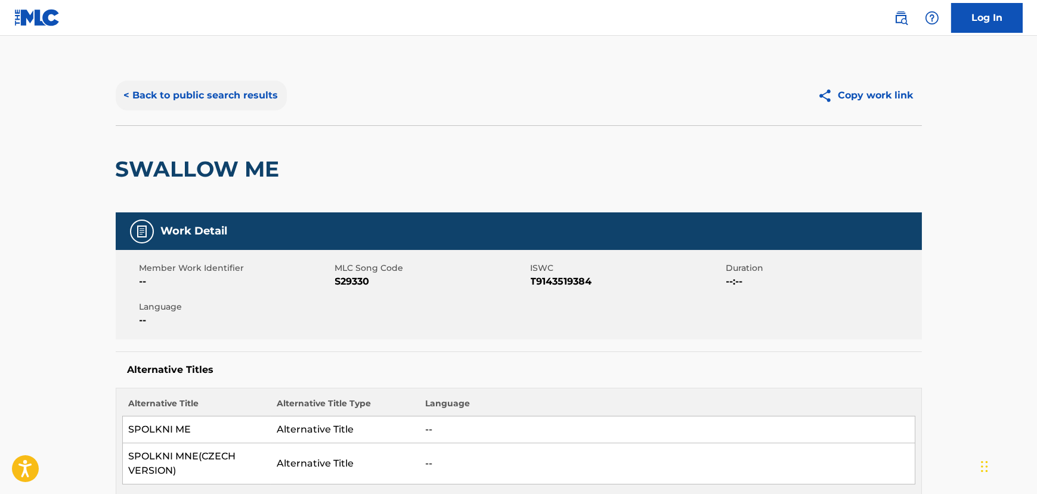
click at [185, 97] on button "< Back to public search results" at bounding box center [201, 95] width 171 height 30
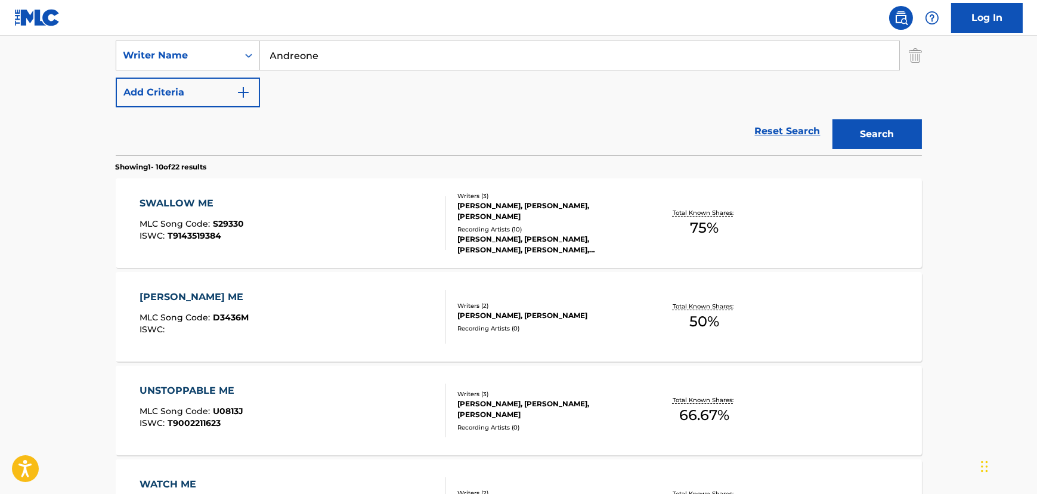
scroll to position [86, 0]
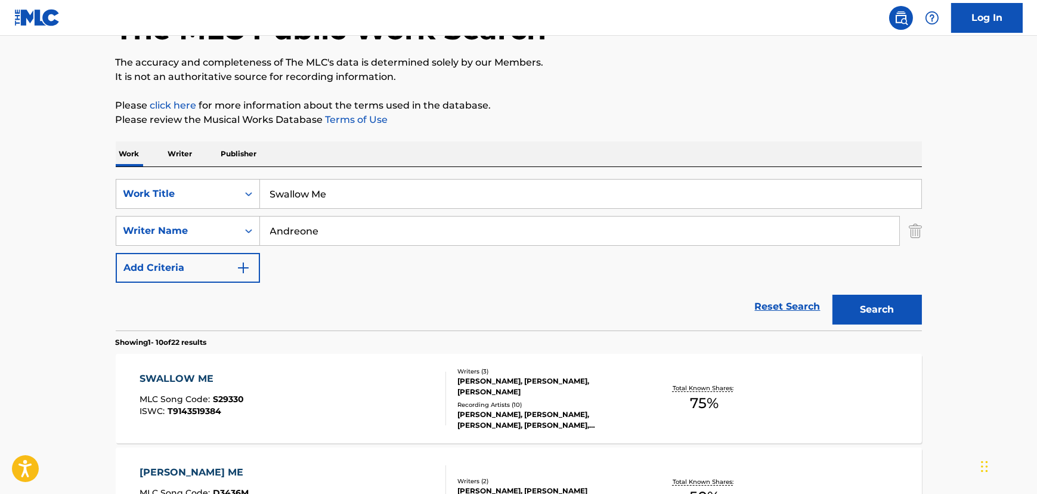
click at [306, 200] on input "Swallow Me" at bounding box center [590, 193] width 661 height 29
click at [305, 197] on input "Swallow Me" at bounding box center [590, 193] width 661 height 29
click at [303, 196] on input "Swallow Me" at bounding box center [590, 193] width 661 height 29
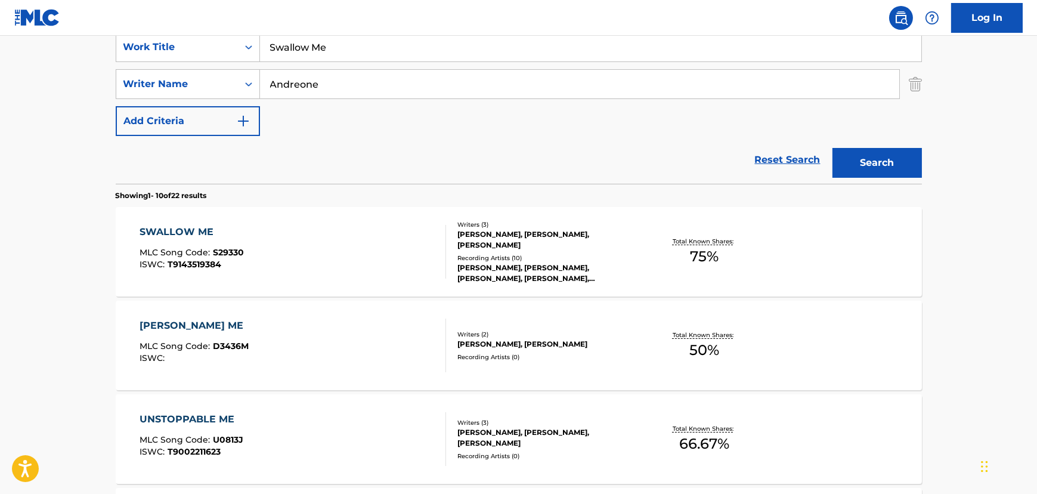
scroll to position [249, 0]
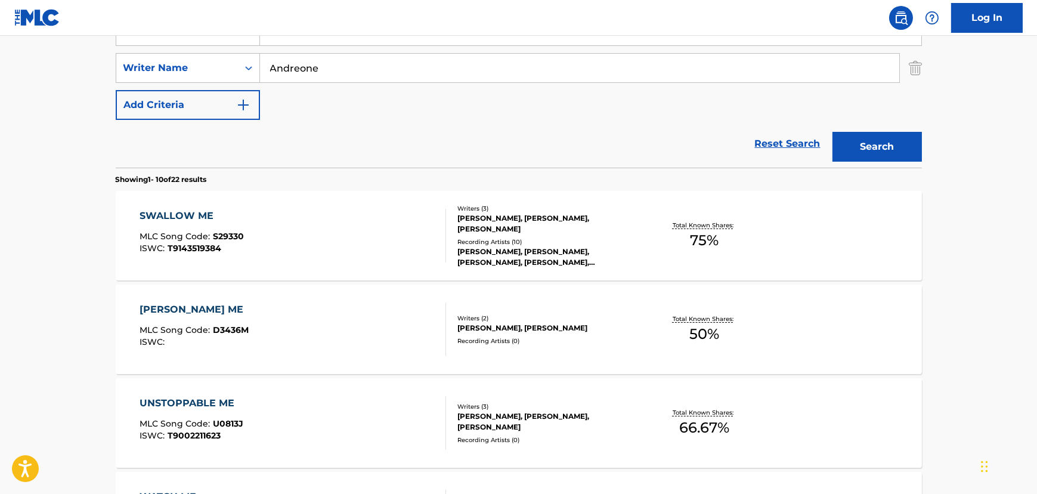
click at [250, 204] on div "SWALLOW ME MLC Song Code : S29330 ISWC : T9143519384 Writers ( 3 ) [PERSON_NAME…" at bounding box center [519, 235] width 806 height 89
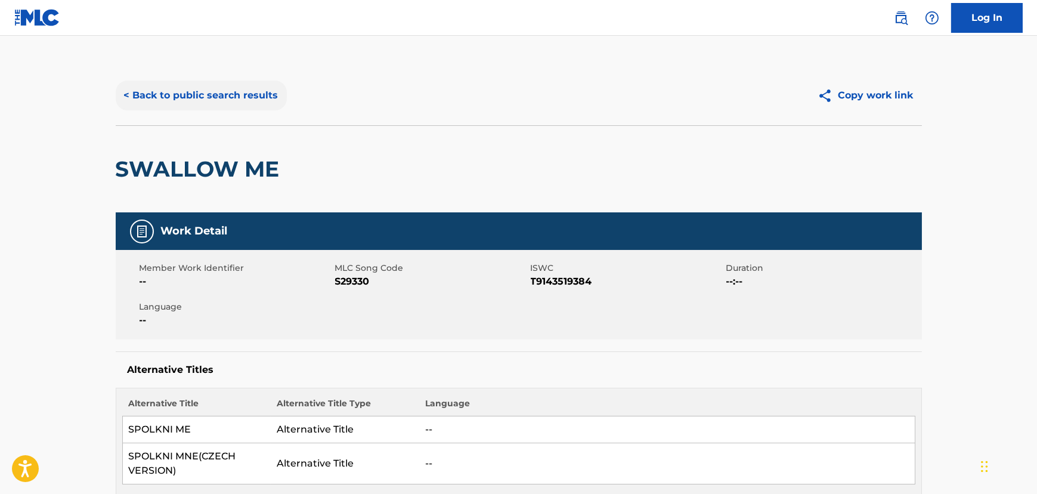
click at [175, 88] on button "< Back to public search results" at bounding box center [201, 95] width 171 height 30
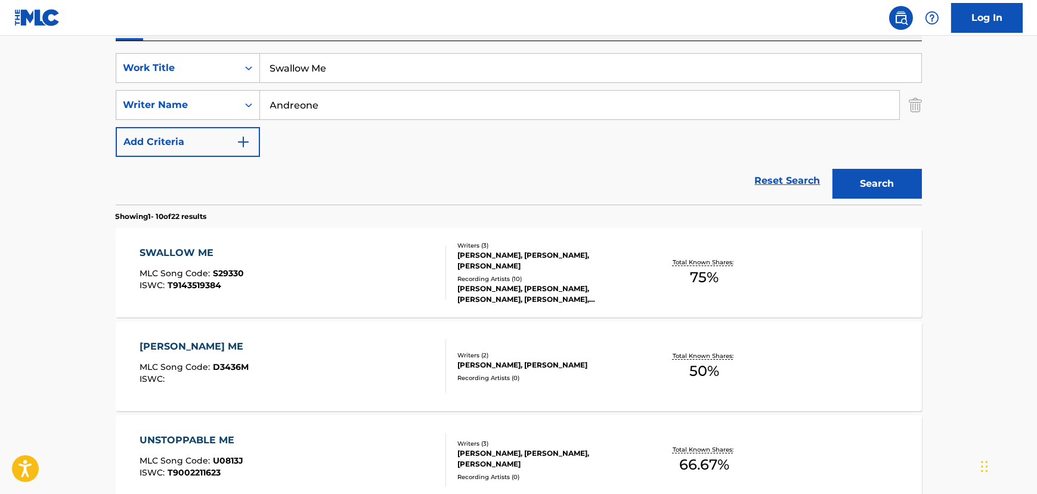
scroll to position [195, 0]
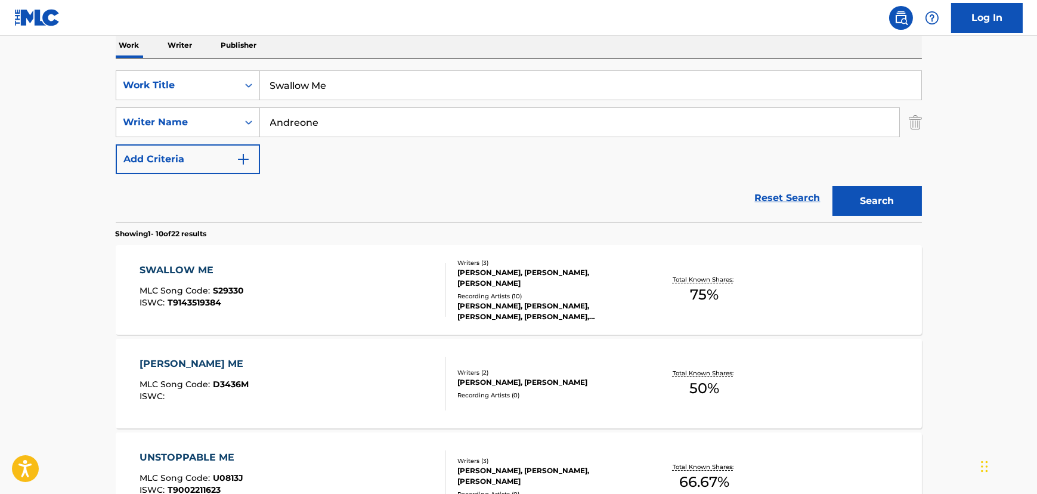
click at [294, 93] on input "Swallow Me" at bounding box center [590, 85] width 661 height 29
type input "Tighten It Up"
click at [851, 206] on button "Search" at bounding box center [876, 201] width 89 height 30
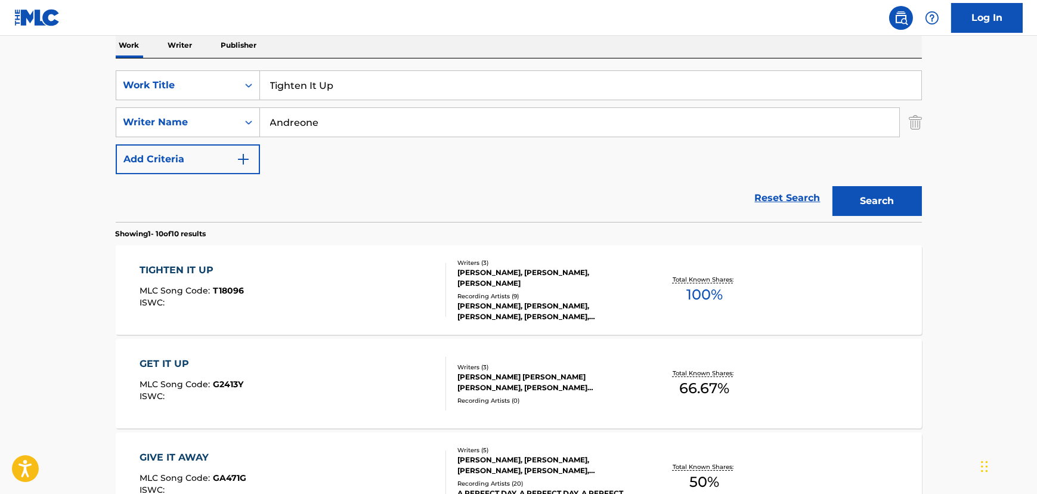
click at [269, 264] on div "TIGHTEN IT UP MLC Song Code : T18096 ISWC :" at bounding box center [292, 290] width 306 height 54
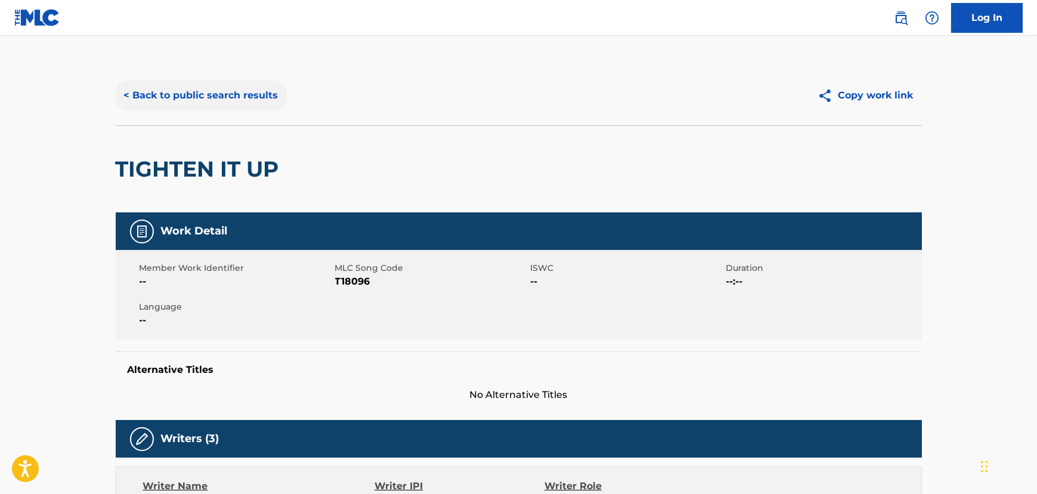
click at [216, 85] on button "< Back to public search results" at bounding box center [201, 95] width 171 height 30
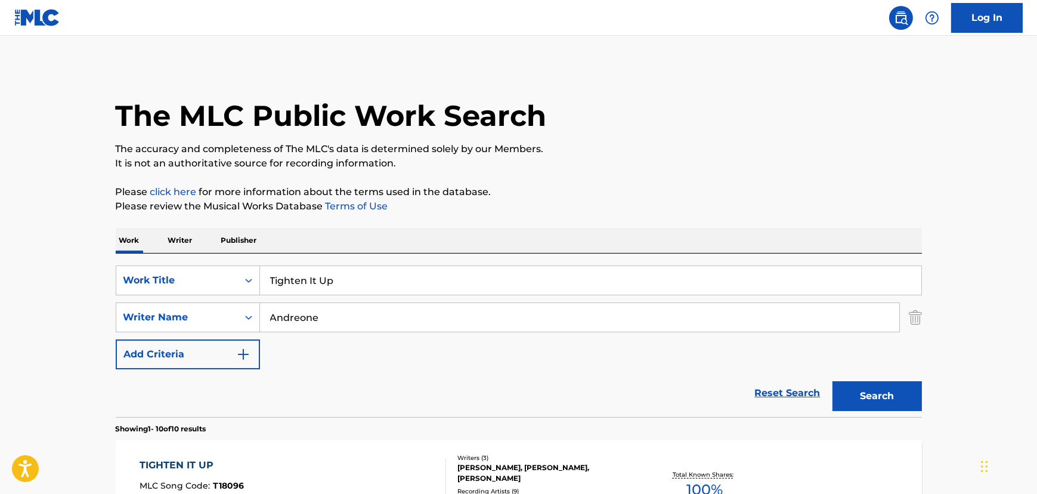
scroll to position [195, 0]
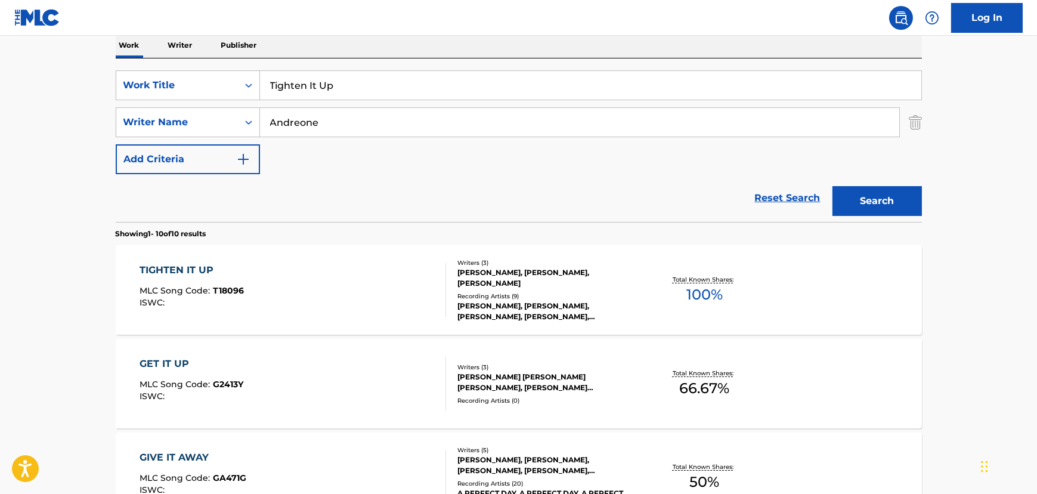
click at [337, 89] on input "Tighten It Up" at bounding box center [590, 85] width 661 height 29
paste input "he Sky Might Fall"
type input "The Sky Might Fall"
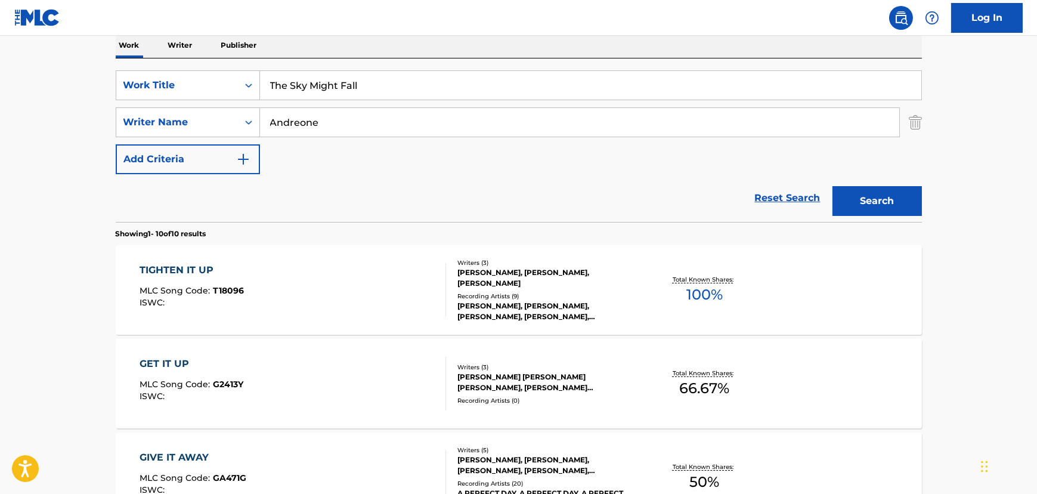
click at [904, 206] on button "Search" at bounding box center [876, 201] width 89 height 30
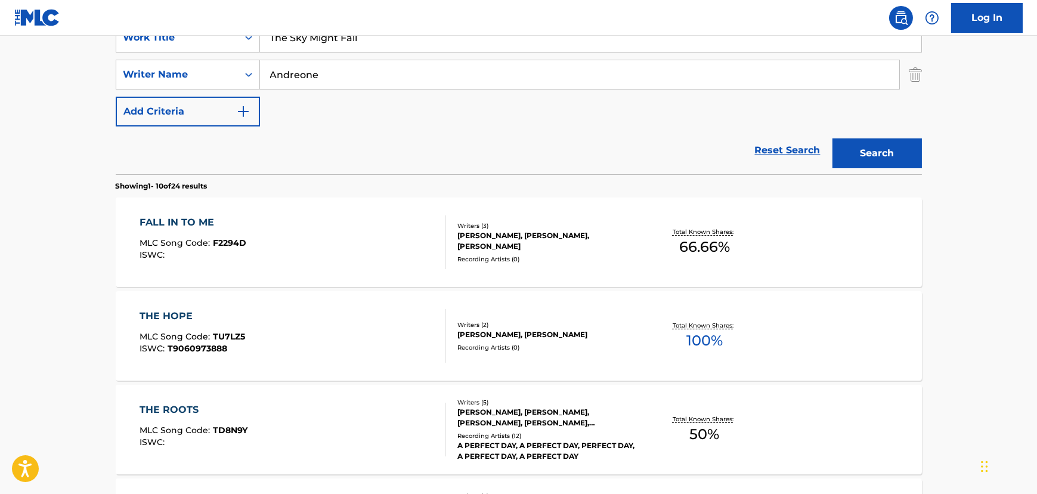
scroll to position [249, 0]
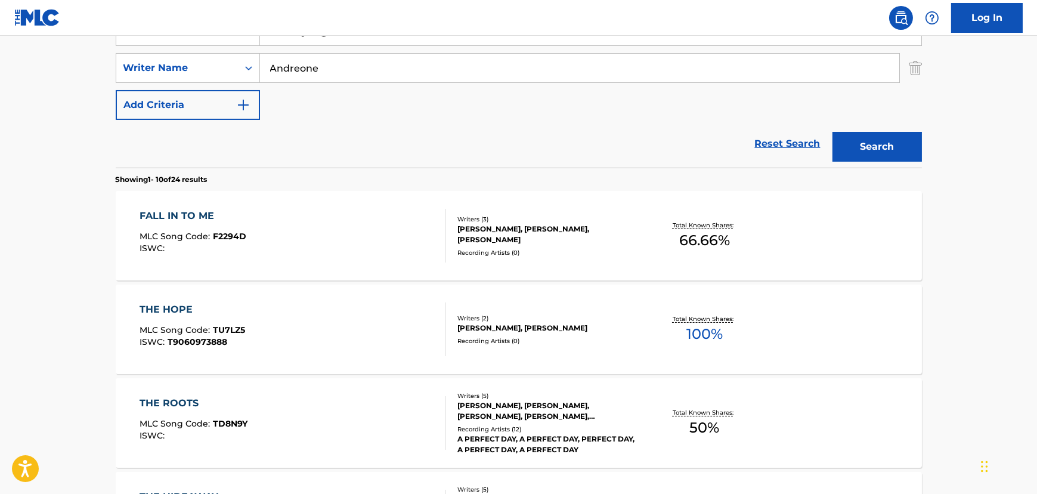
click at [296, 73] on input "Andreone" at bounding box center [579, 68] width 639 height 29
type input "Livinryte"
click at [832, 132] on button "Search" at bounding box center [876, 147] width 89 height 30
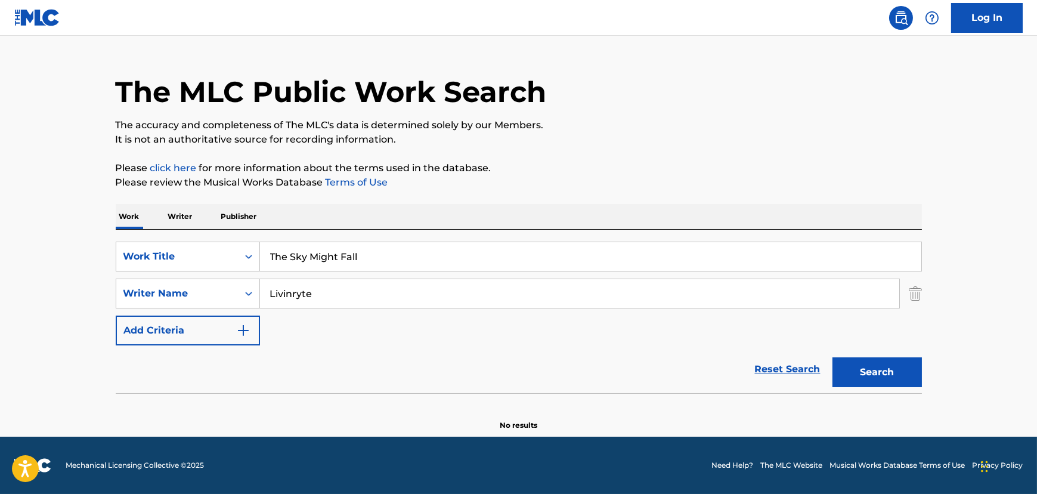
scroll to position [23, 0]
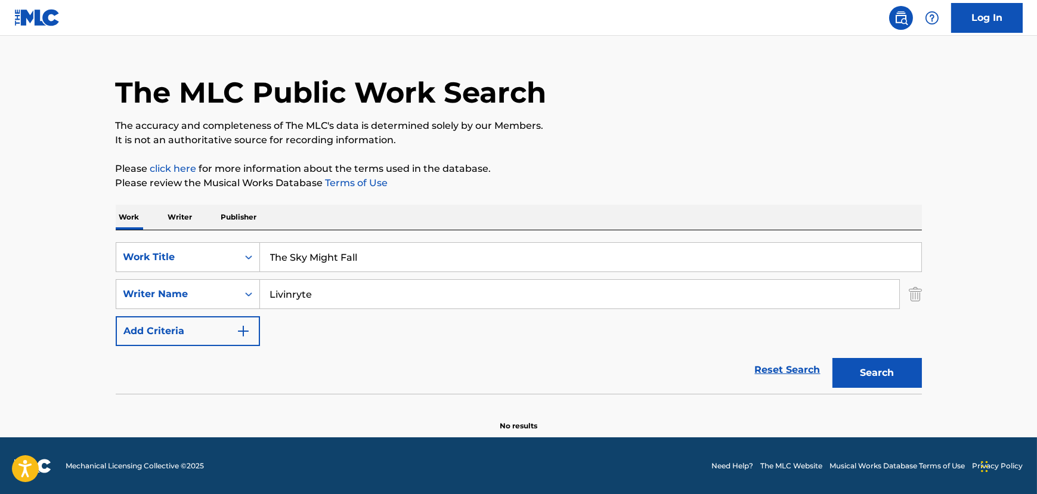
click at [266, 255] on input "The Sky Might Fall" at bounding box center [590, 257] width 661 height 29
click at [272, 253] on input "The Sky Might Fall" at bounding box center [590, 257] width 661 height 29
type input "Sky Might Fall"
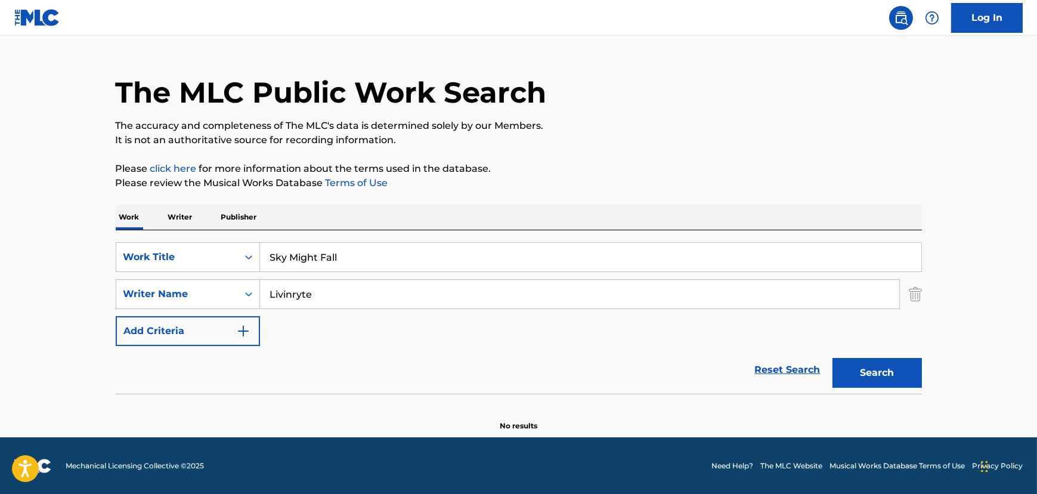
click at [832, 358] on button "Search" at bounding box center [876, 373] width 89 height 30
click at [274, 292] on input "Livinryte" at bounding box center [579, 294] width 639 height 29
paste input "[PERSON_NAME]"
type input "[PERSON_NAME]"
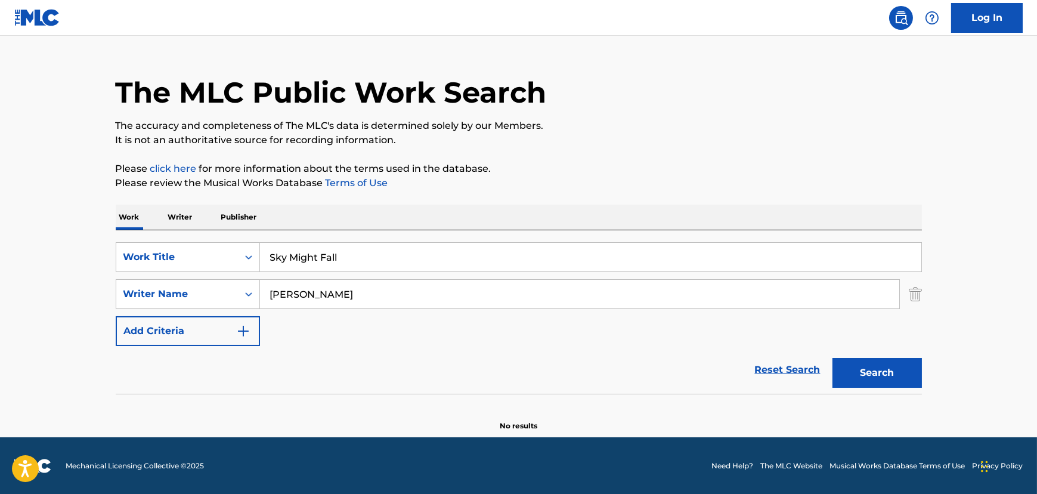
click at [832, 358] on button "Search" at bounding box center [876, 373] width 89 height 30
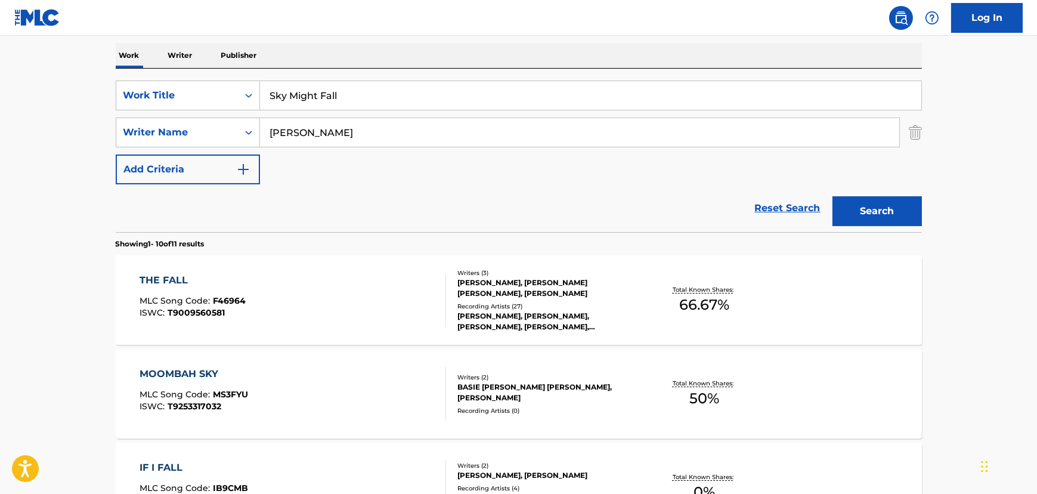
scroll to position [185, 0]
click at [264, 98] on input "Sky Might Fall" at bounding box center [590, 94] width 661 height 29
type input "The Sky Might Fall"
click at [832, 196] on button "Search" at bounding box center [876, 211] width 89 height 30
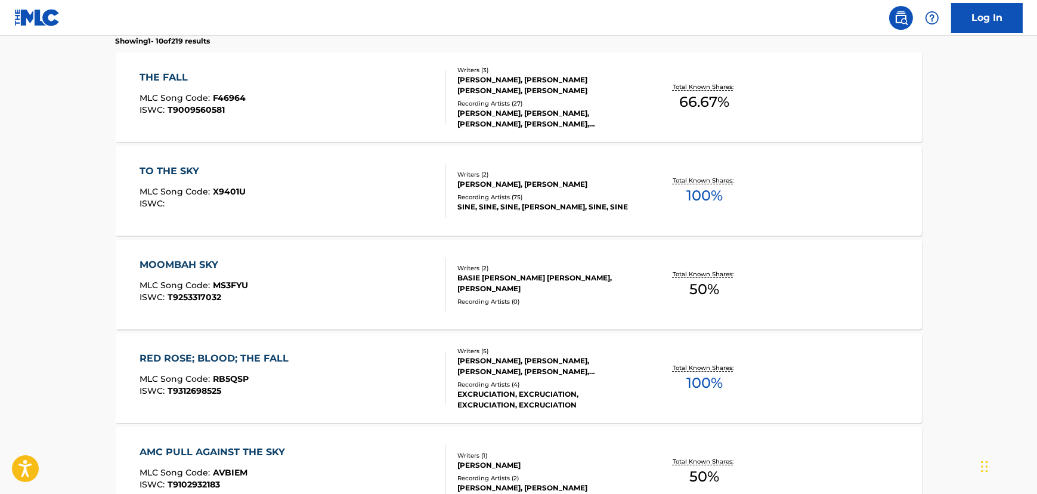
scroll to position [402, 0]
